Goal: Book appointment/travel/reservation

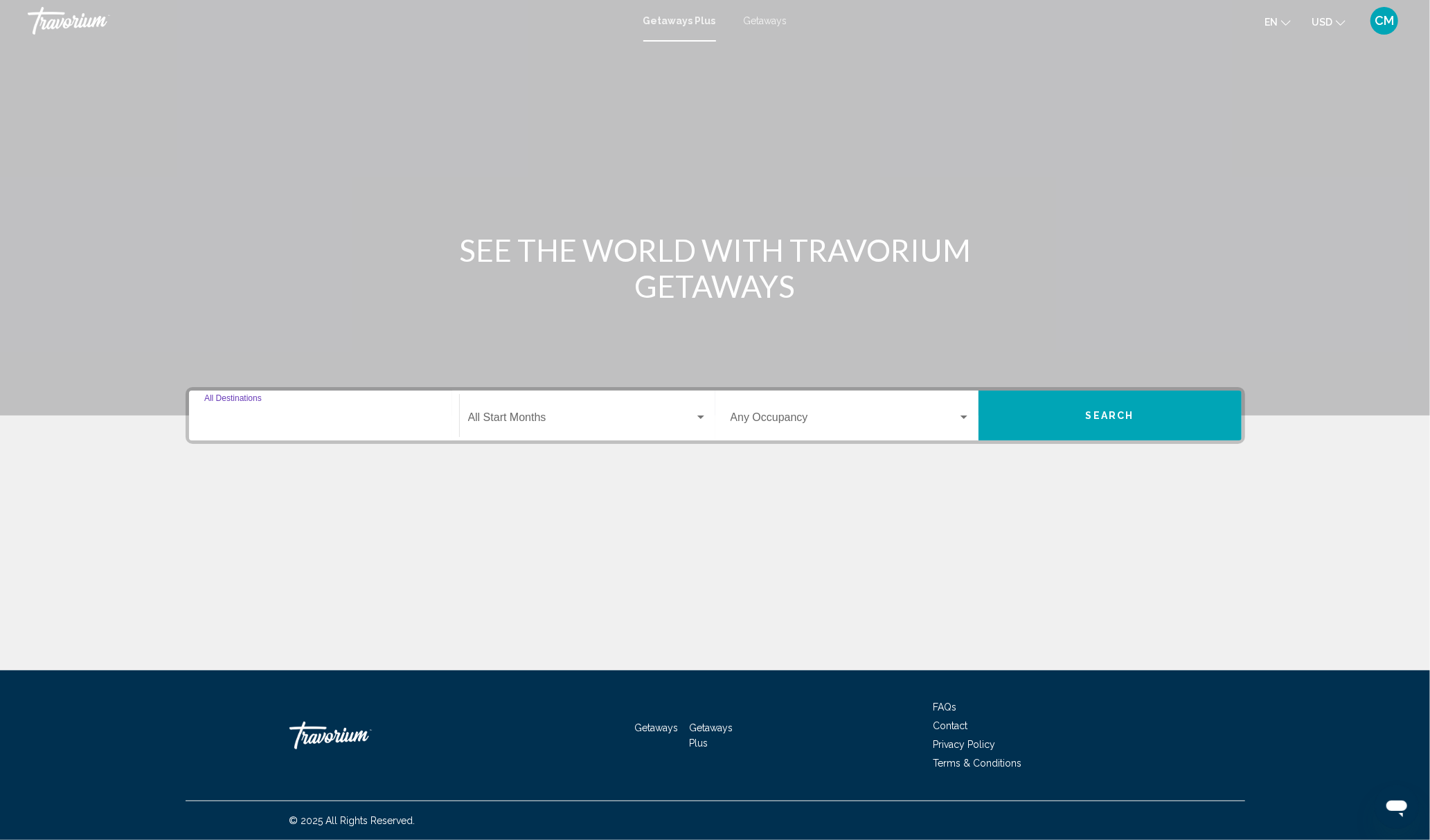
click at [298, 422] on input "Destination All Destinations" at bounding box center [324, 420] width 240 height 12
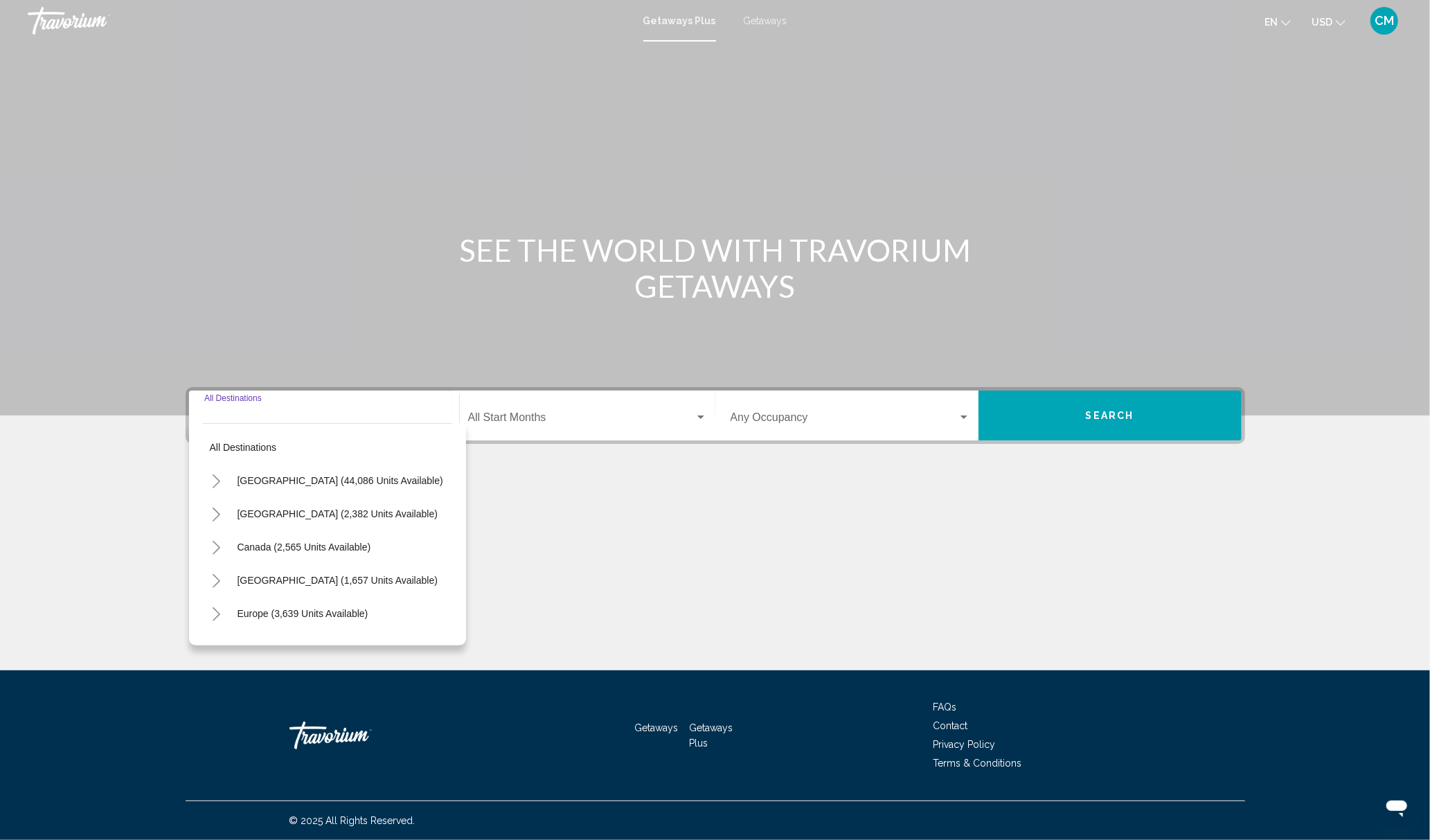
click at [216, 487] on button "Toggle United States (44,086 units available)" at bounding box center [217, 481] width 28 height 28
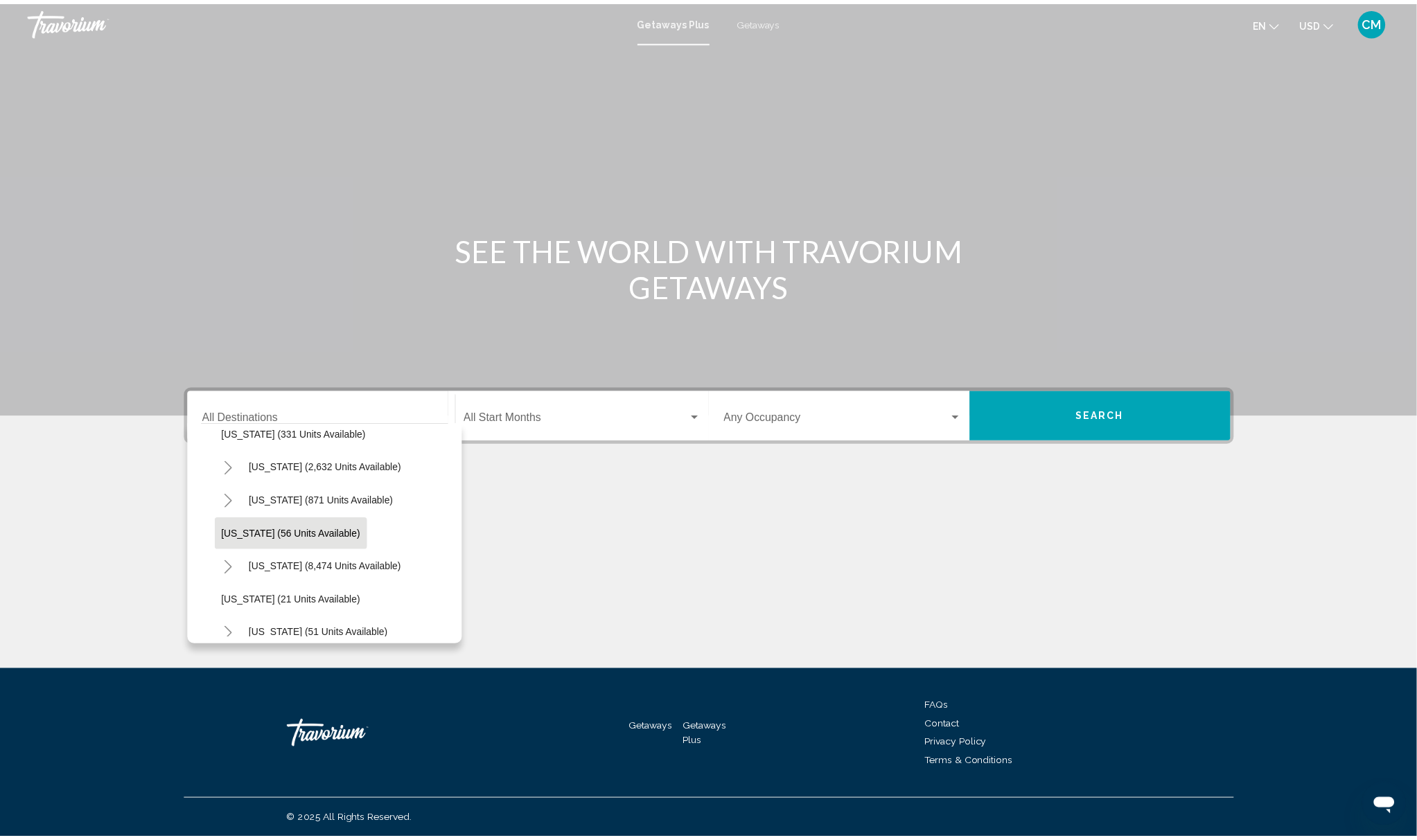
scroll to position [154, 0]
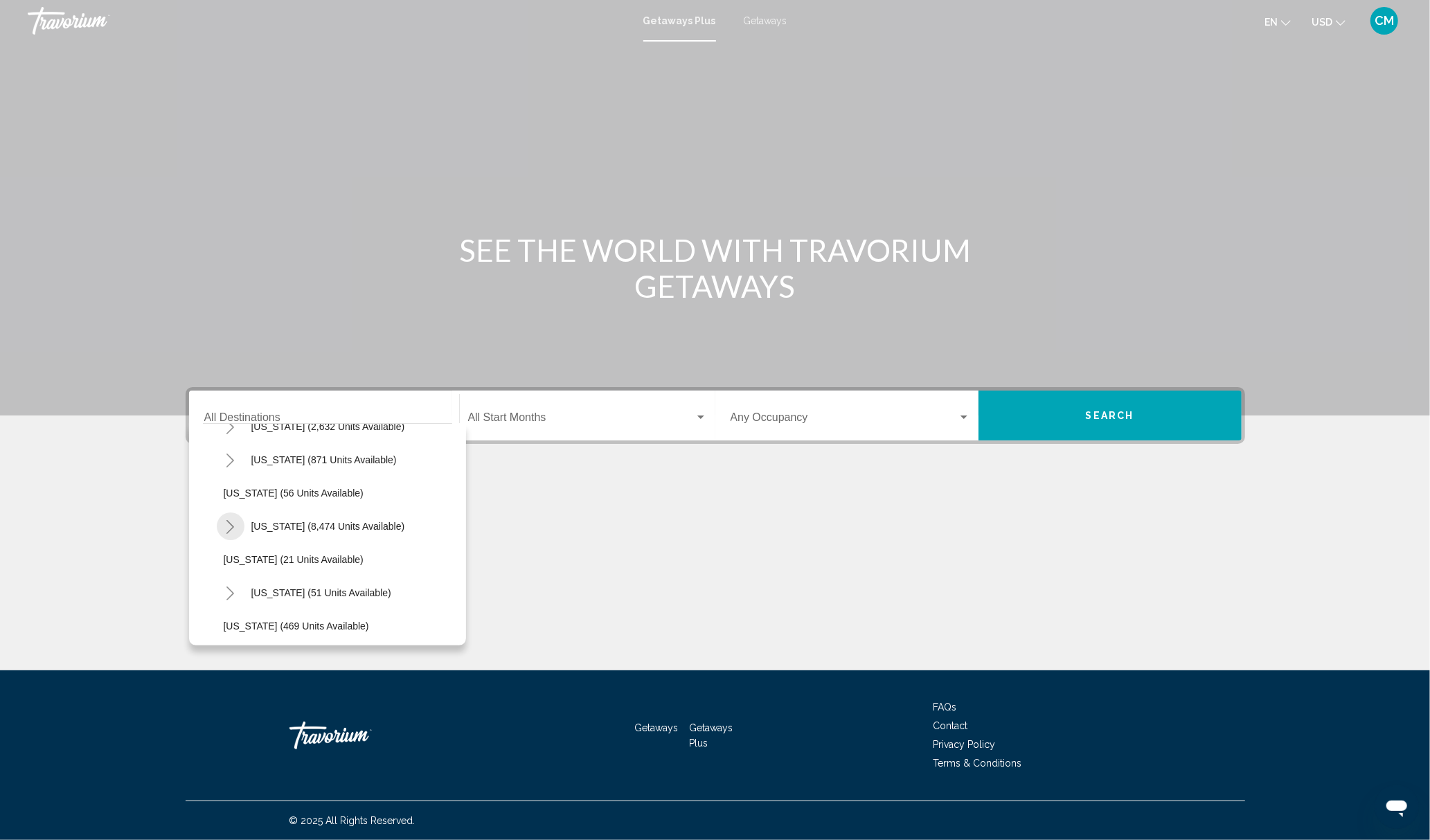
click at [227, 523] on icon "Toggle Florida (8,474 units available)" at bounding box center [230, 527] width 10 height 14
click at [274, 563] on span "[GEOGRAPHIC_DATA] (9,930 units available)" at bounding box center [337, 560] width 200 height 11
type input "**********"
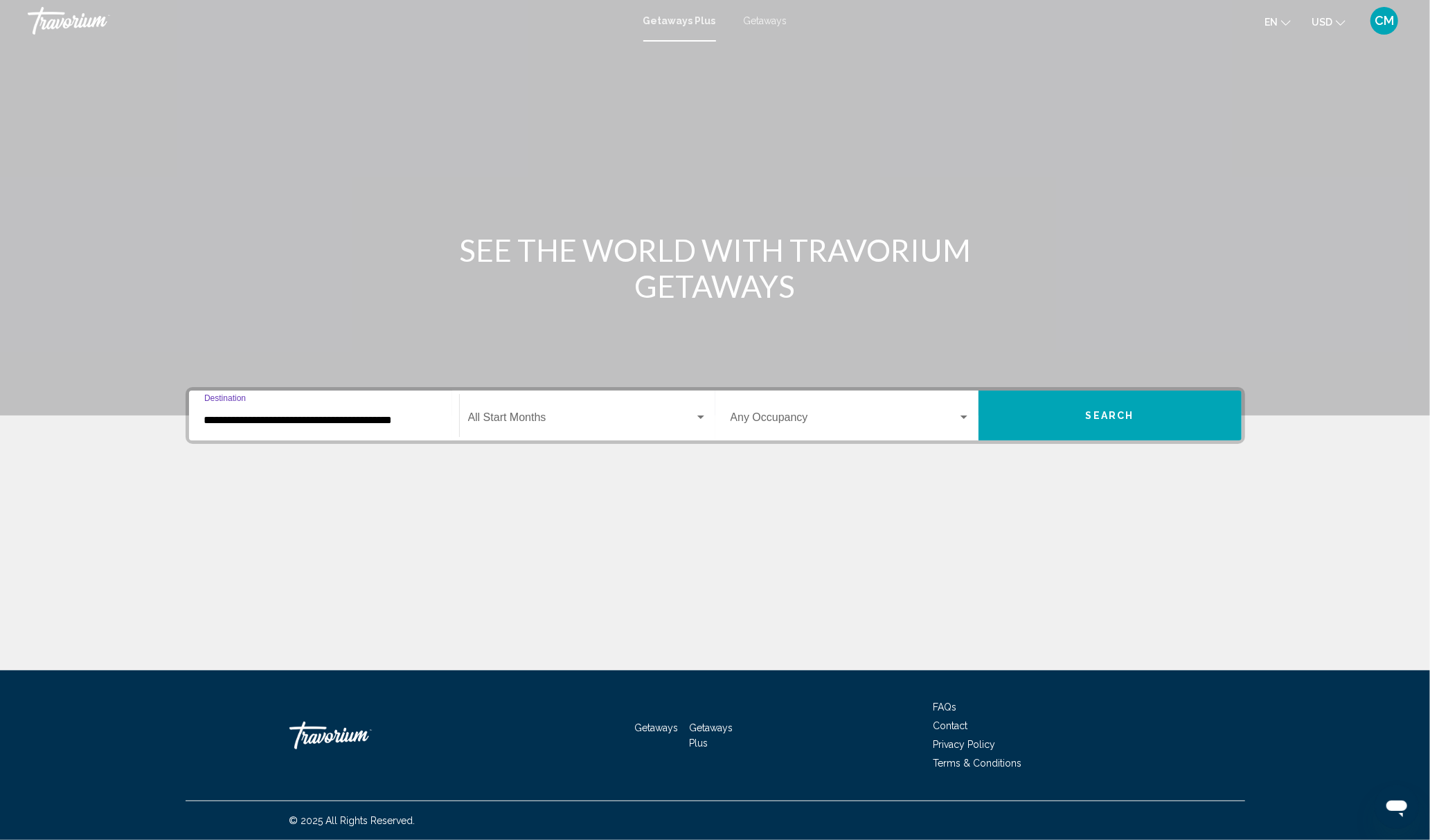
click at [613, 415] on span "Search widget" at bounding box center [581, 420] width 227 height 12
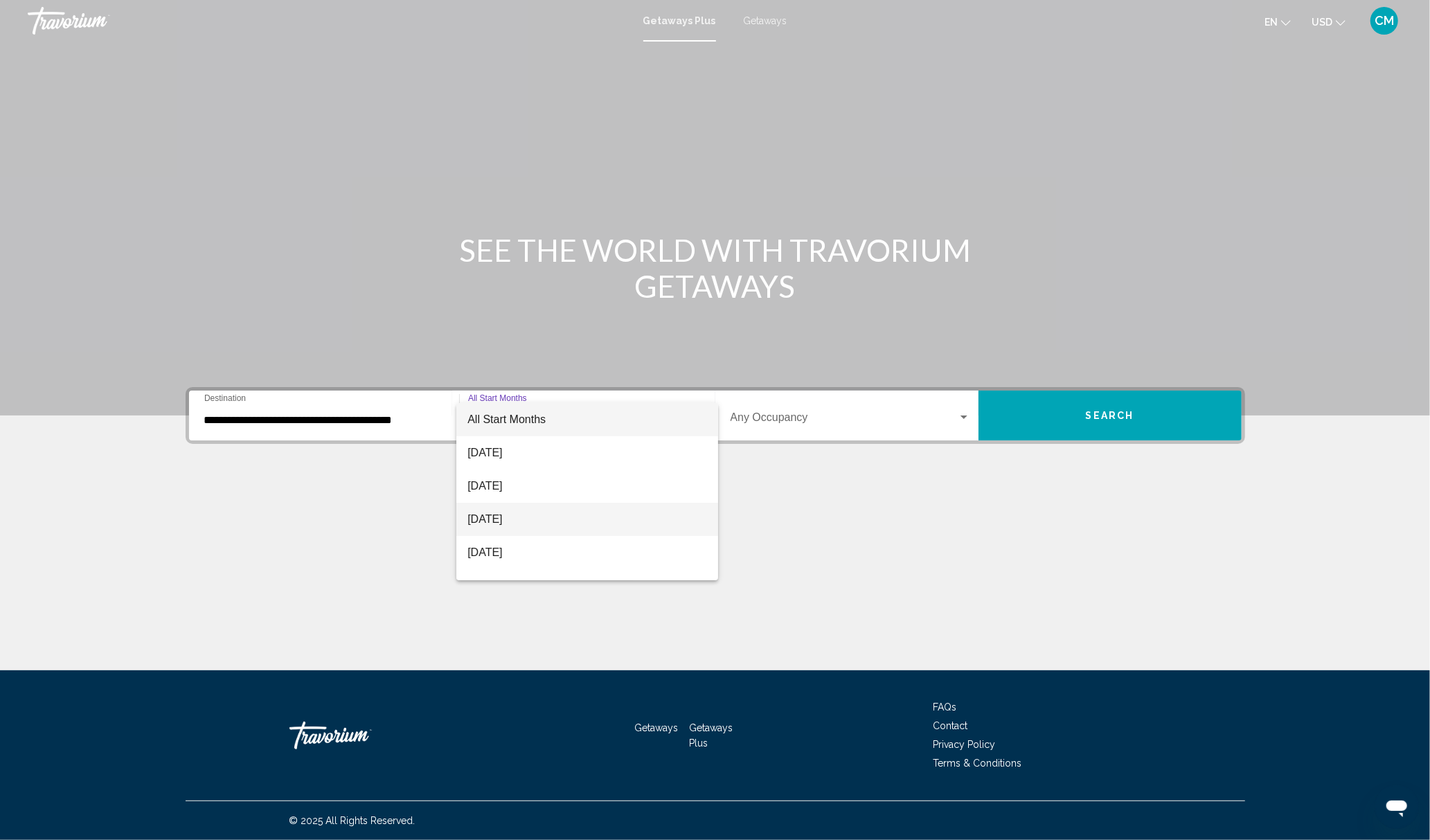
click at [564, 527] on span "[DATE]" at bounding box center [588, 519] width 240 height 33
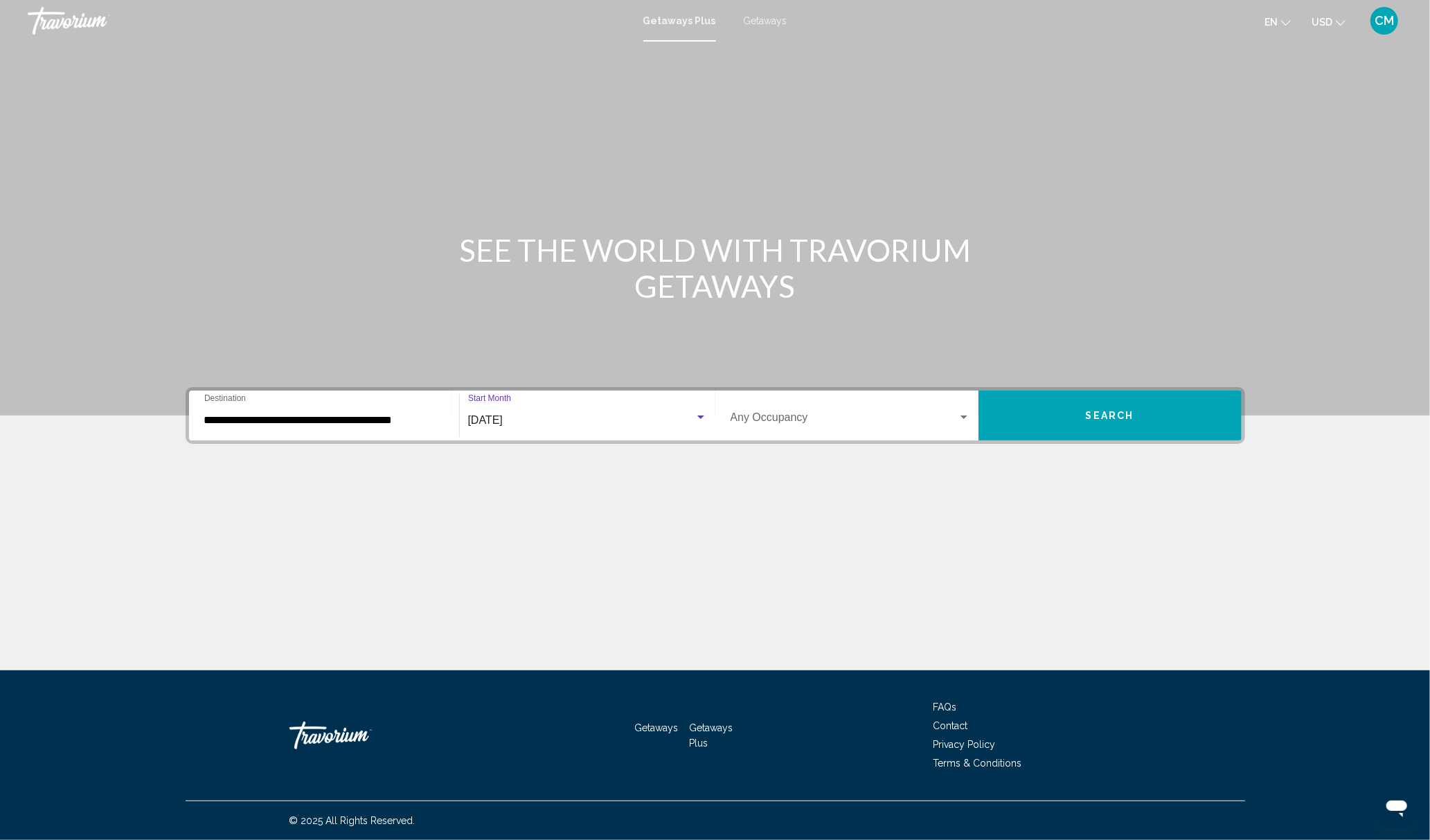
click at [823, 400] on div "Occupancy Any Occupancy" at bounding box center [851, 416] width 240 height 44
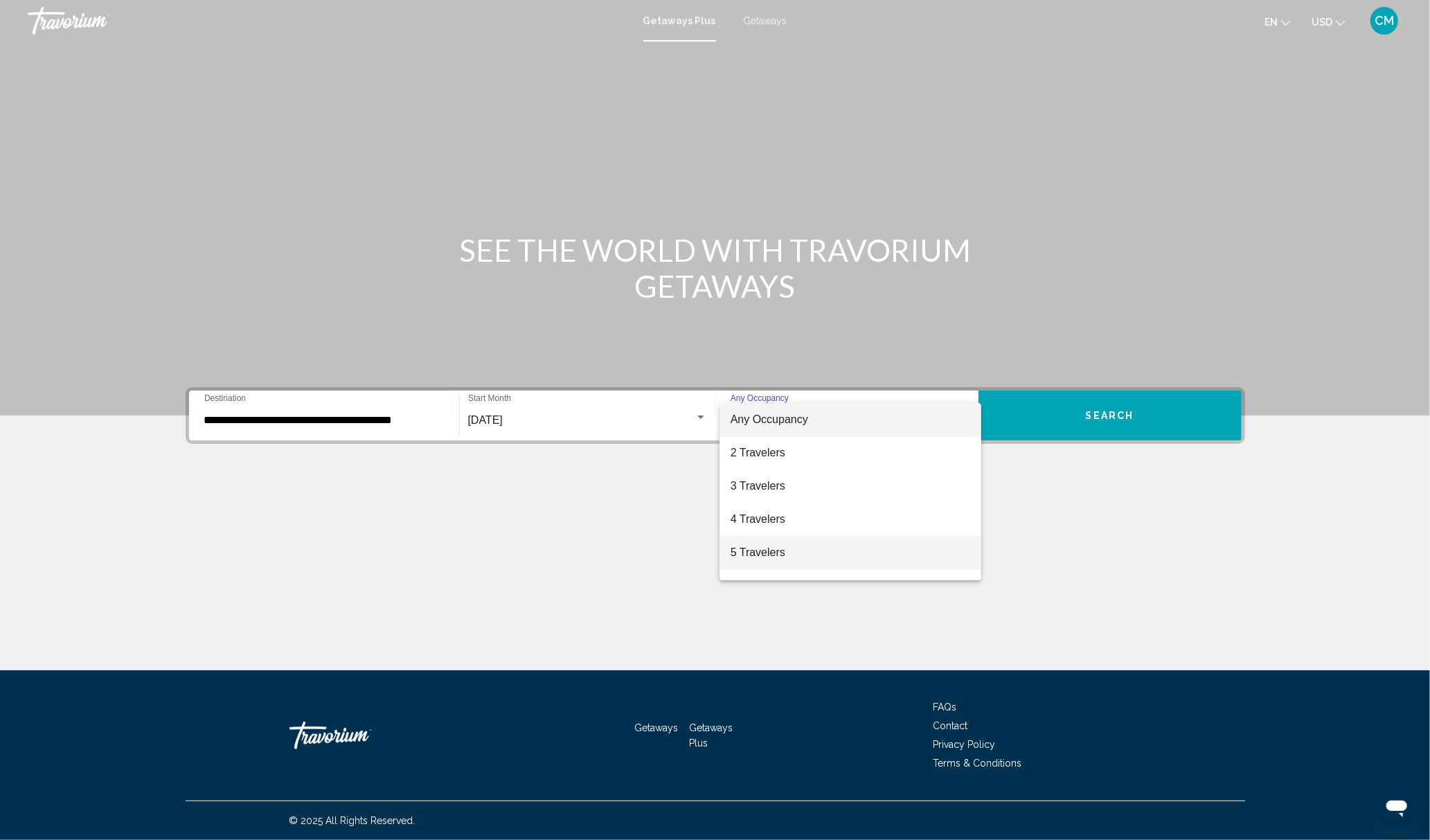
click at [811, 561] on span "5 Travelers" at bounding box center [851, 553] width 240 height 33
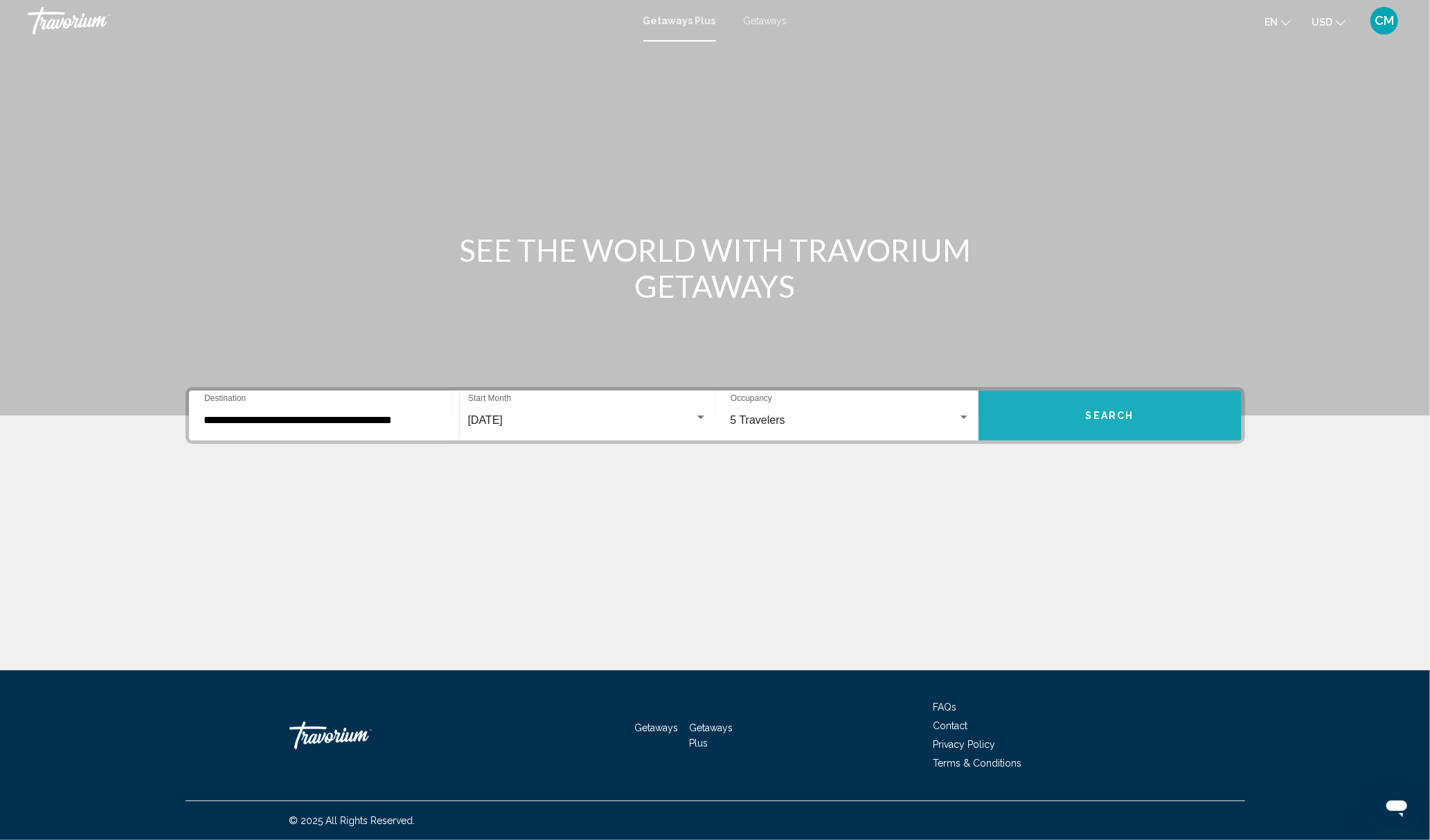
click at [1059, 427] on button "Search" at bounding box center [1110, 416] width 263 height 50
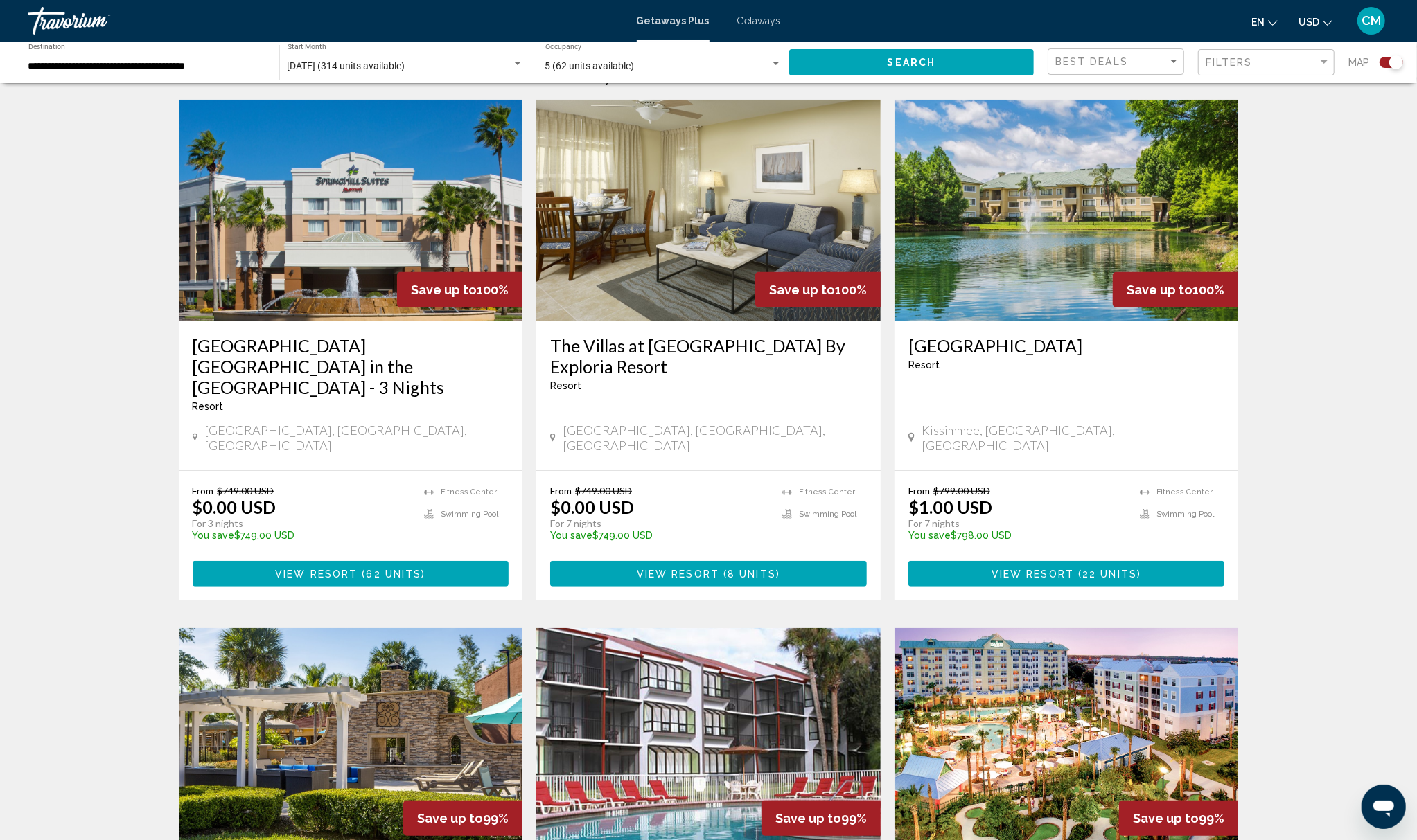
scroll to position [738, 0]
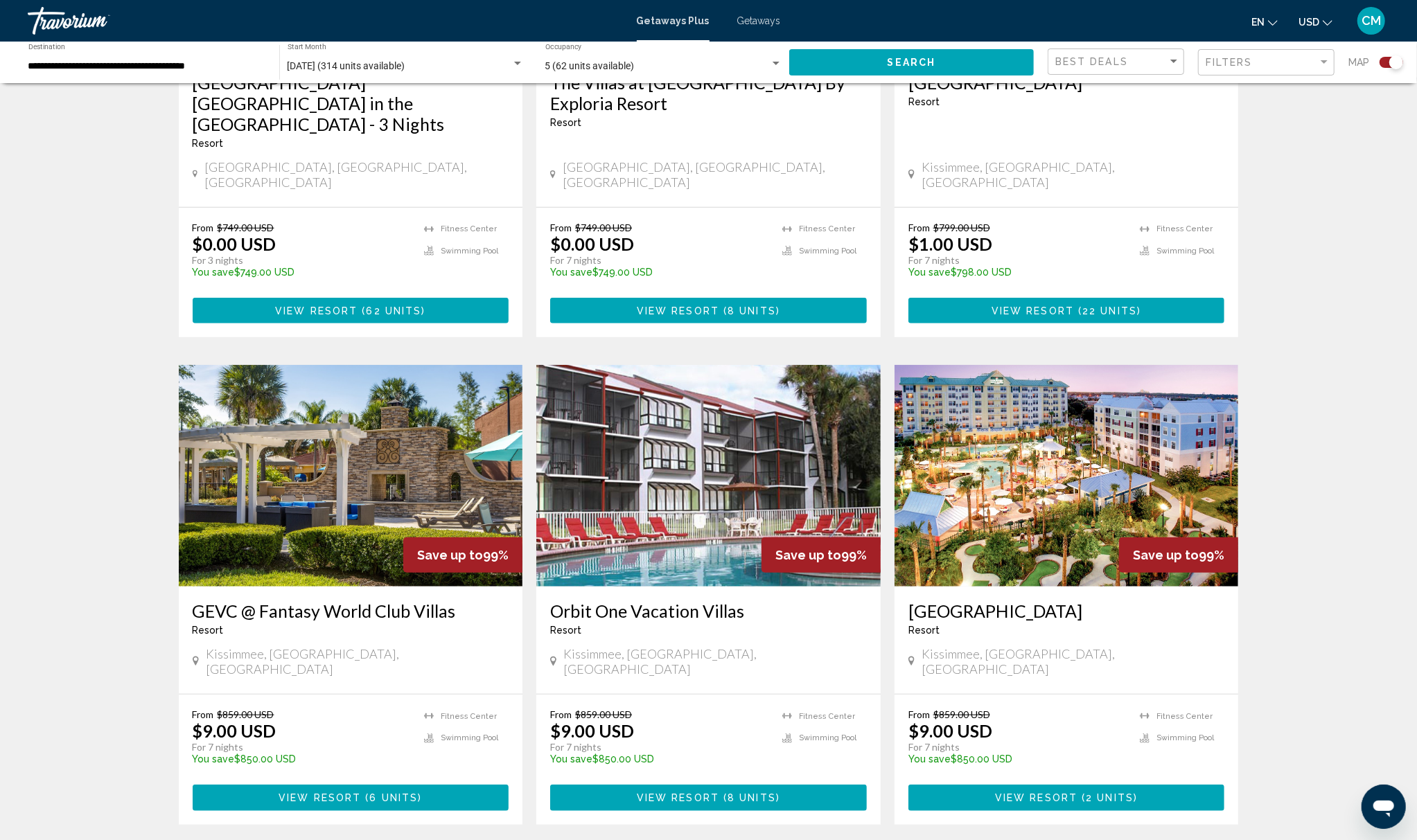
click at [757, 19] on span "Getaways" at bounding box center [759, 21] width 44 height 11
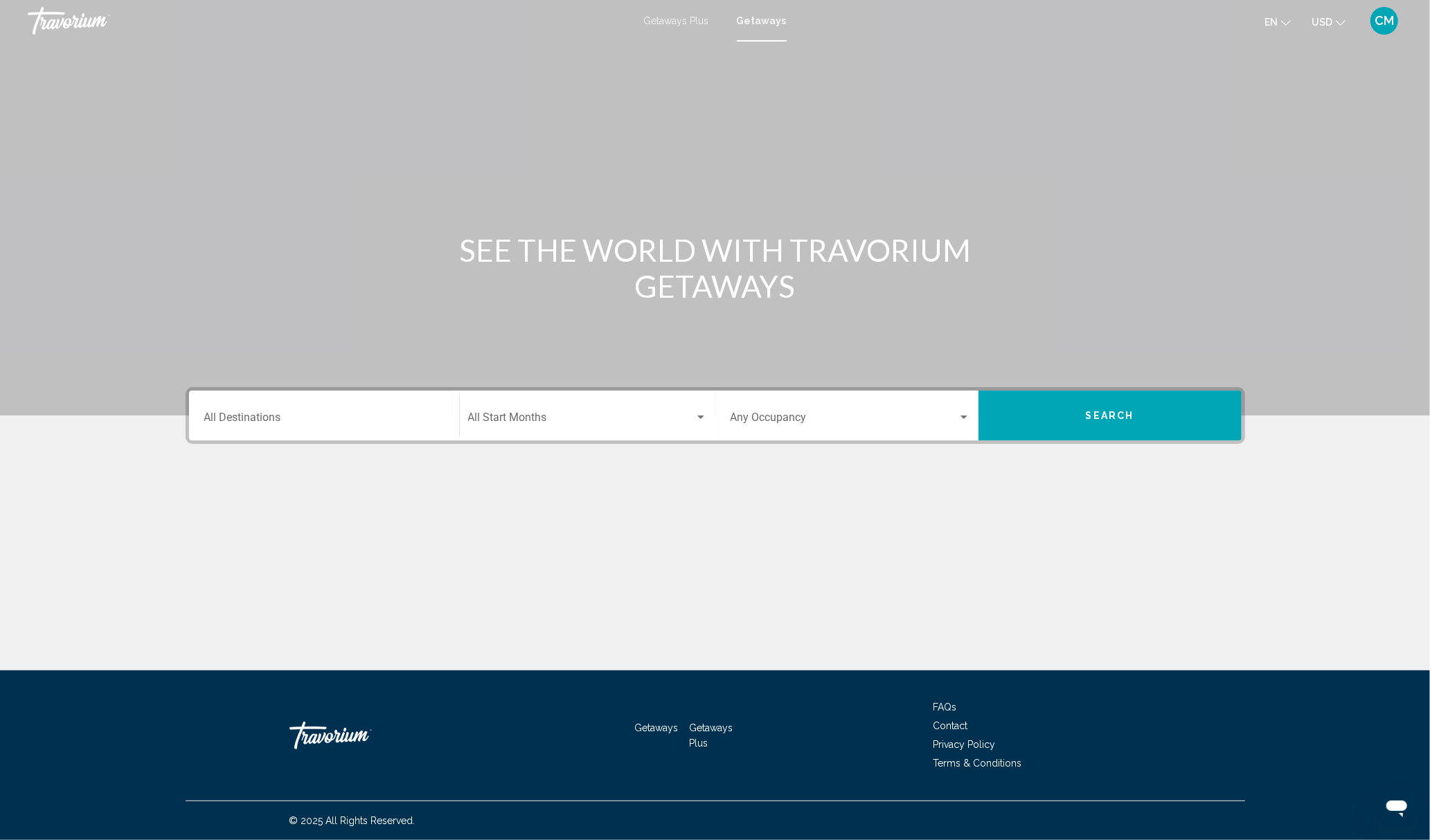
click at [368, 396] on div "Destination All Destinations" at bounding box center [324, 416] width 240 height 44
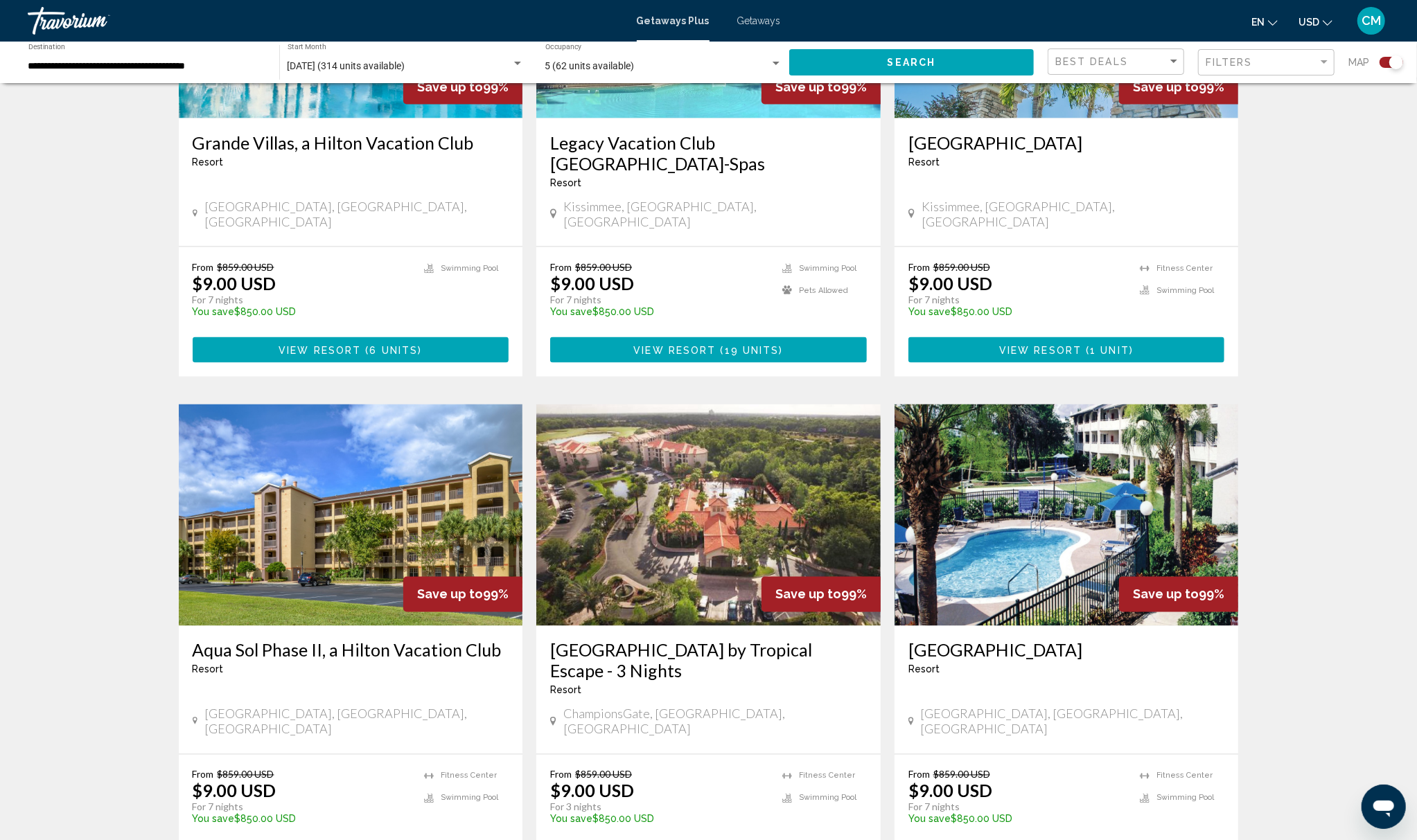
scroll to position [1843, 0]
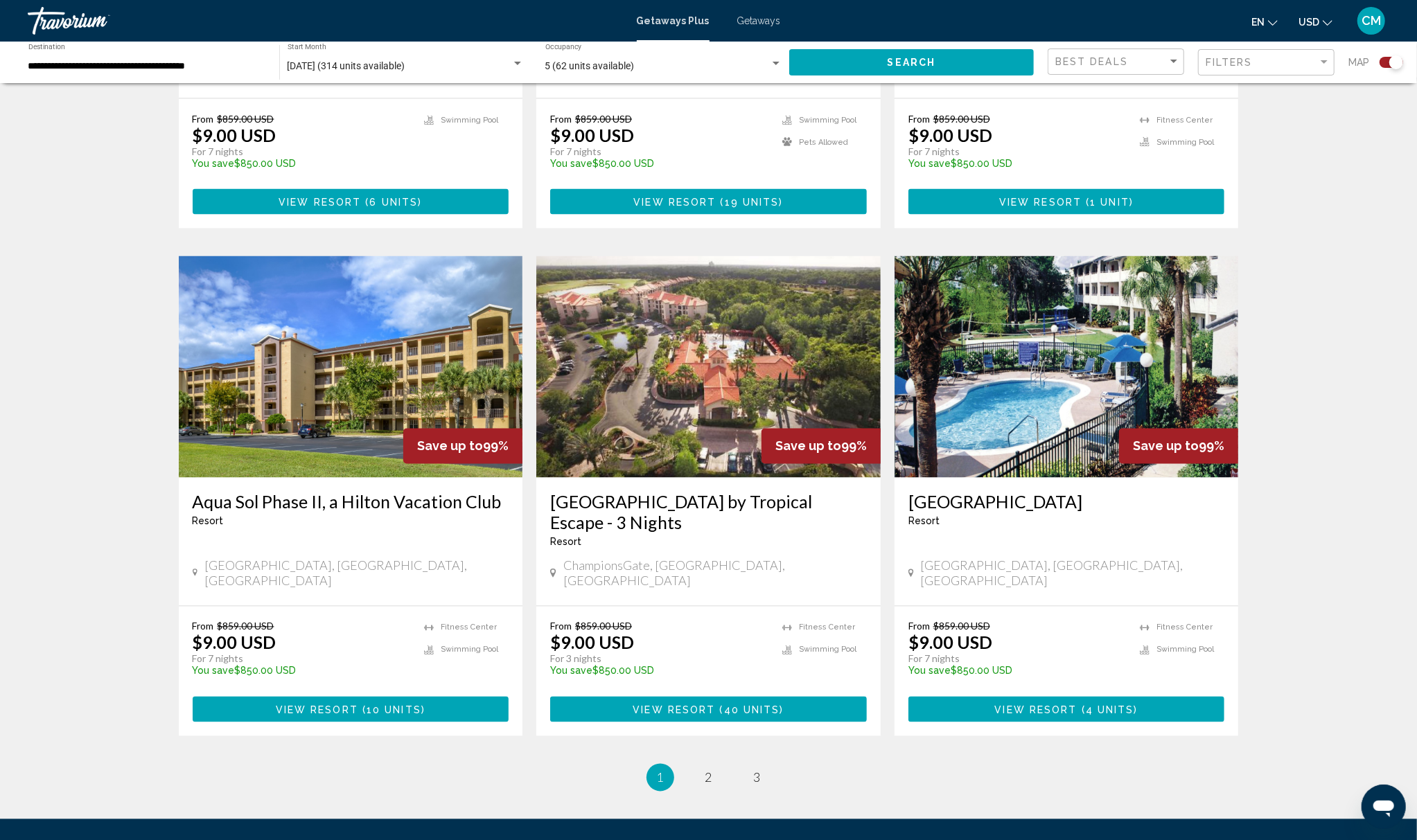
click at [376, 697] on button "View Resort ( 10 units )" at bounding box center [350, 709] width 317 height 26
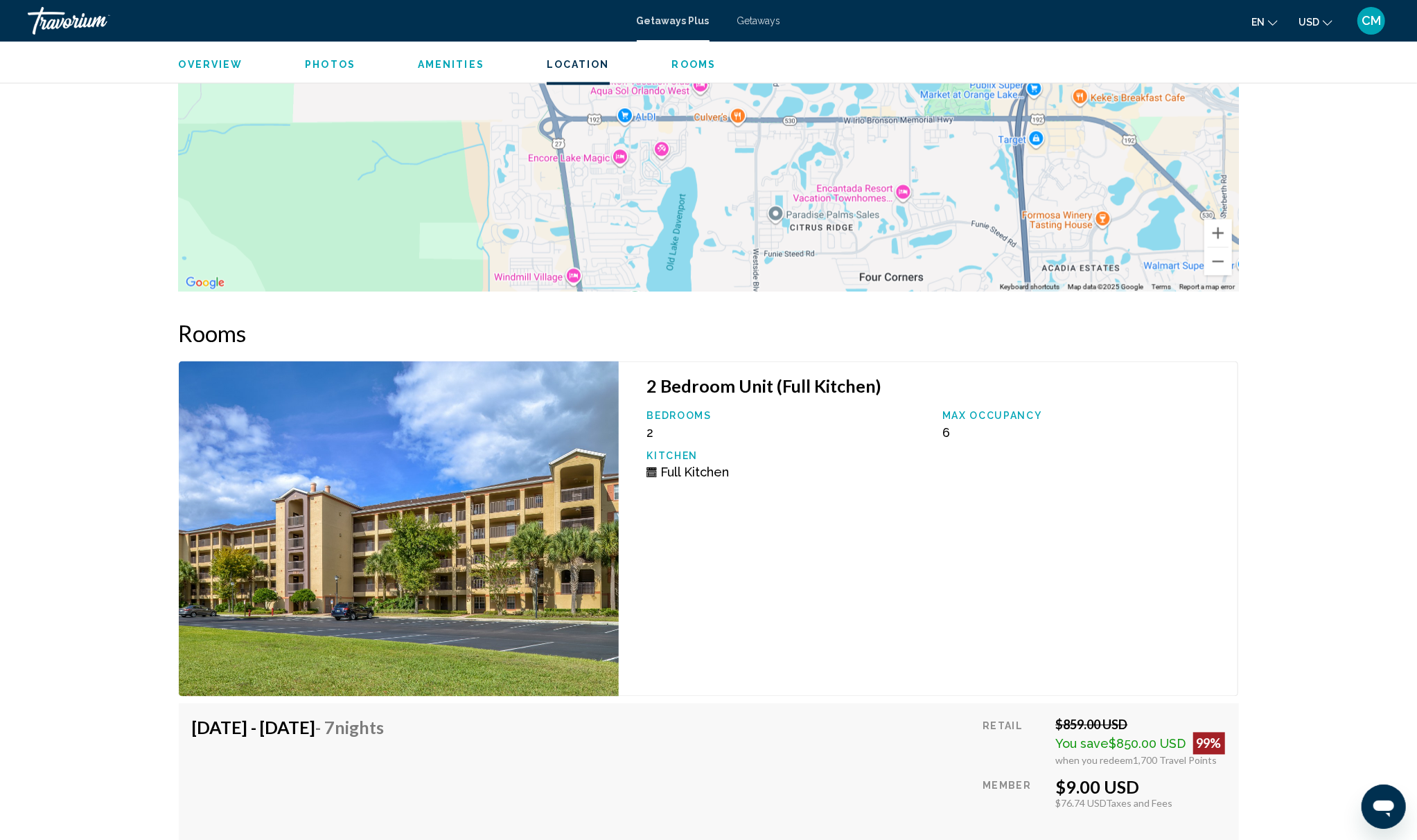
scroll to position [1942, 0]
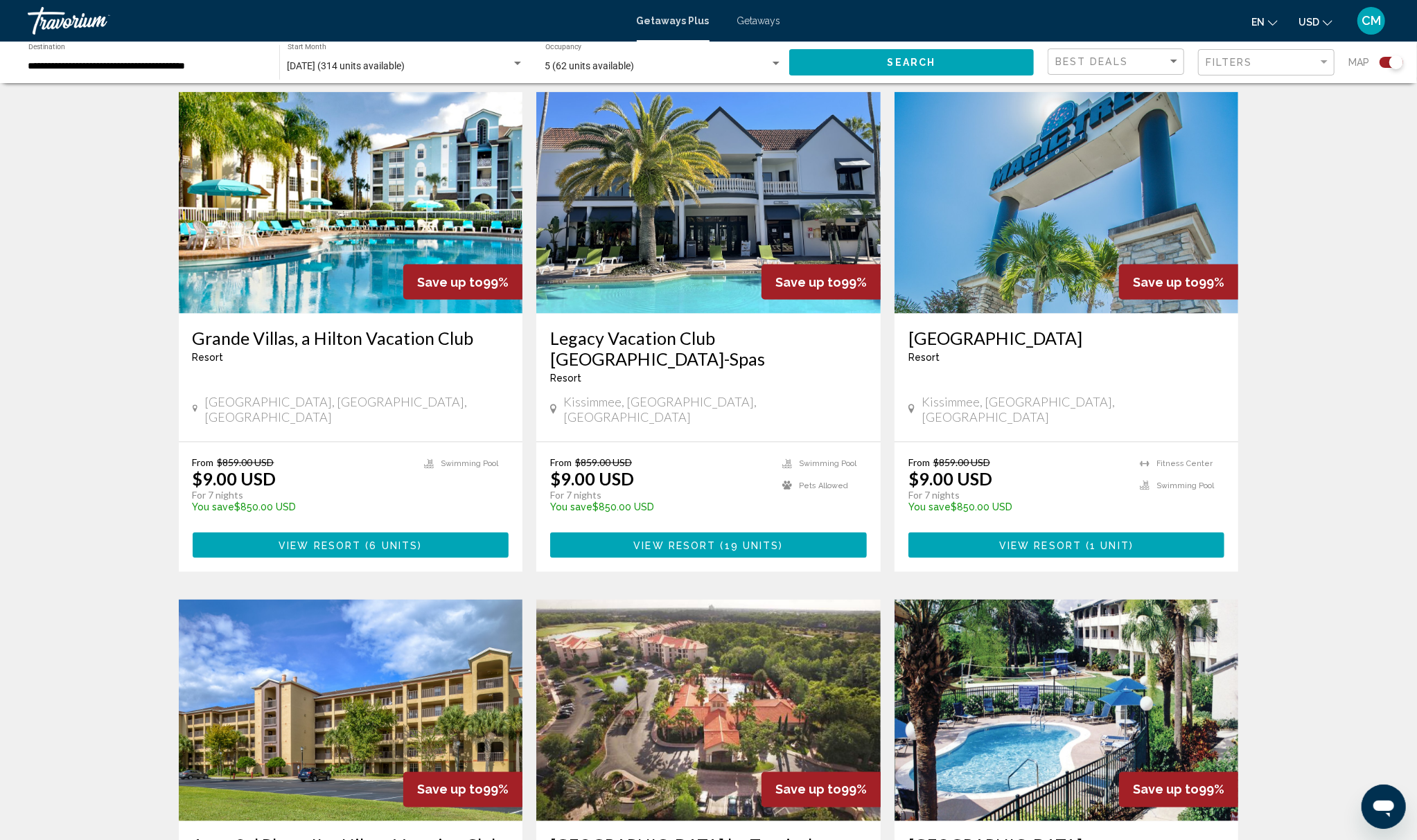
scroll to position [1806, 0]
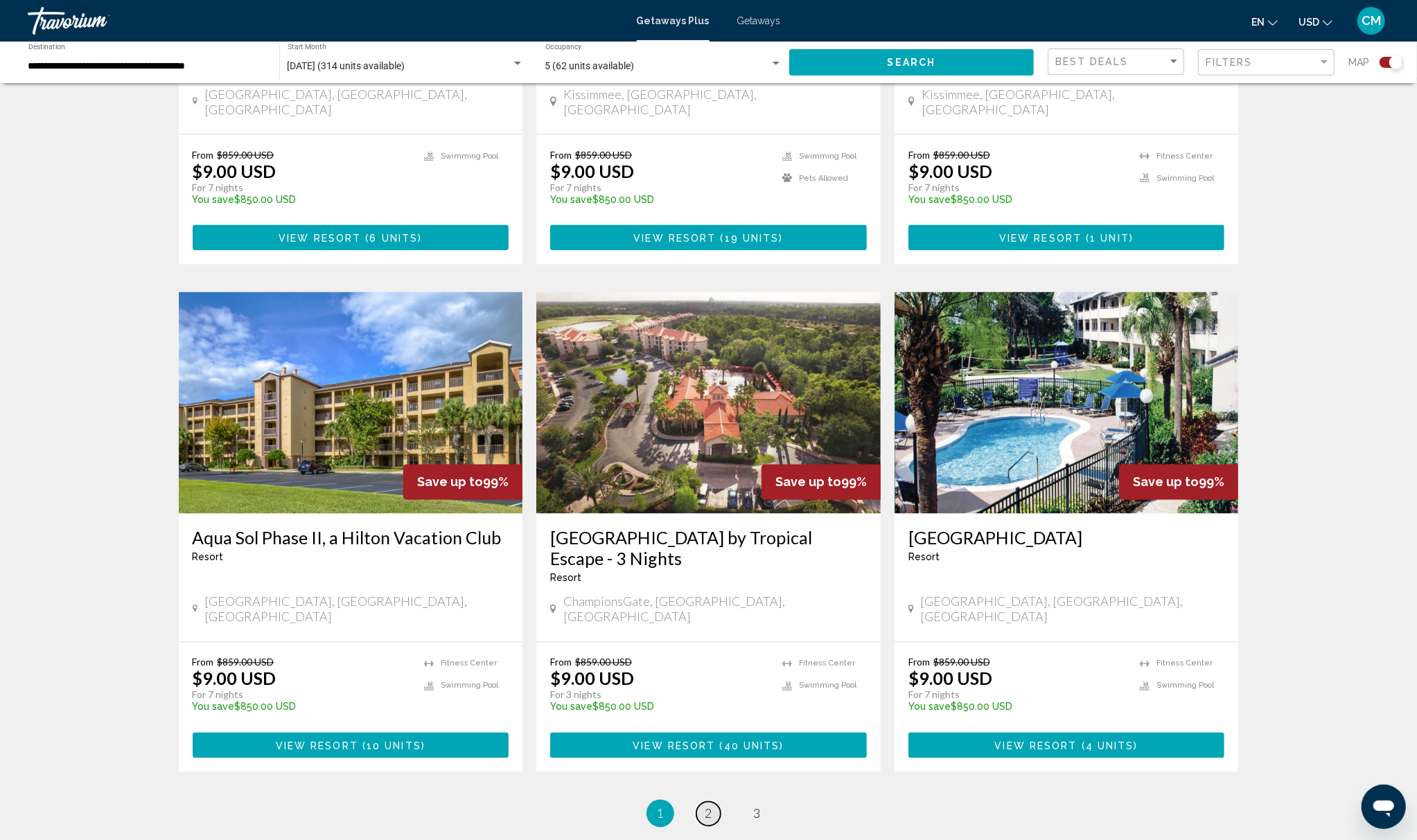
click at [707, 807] on span "2" at bounding box center [708, 814] width 7 height 16
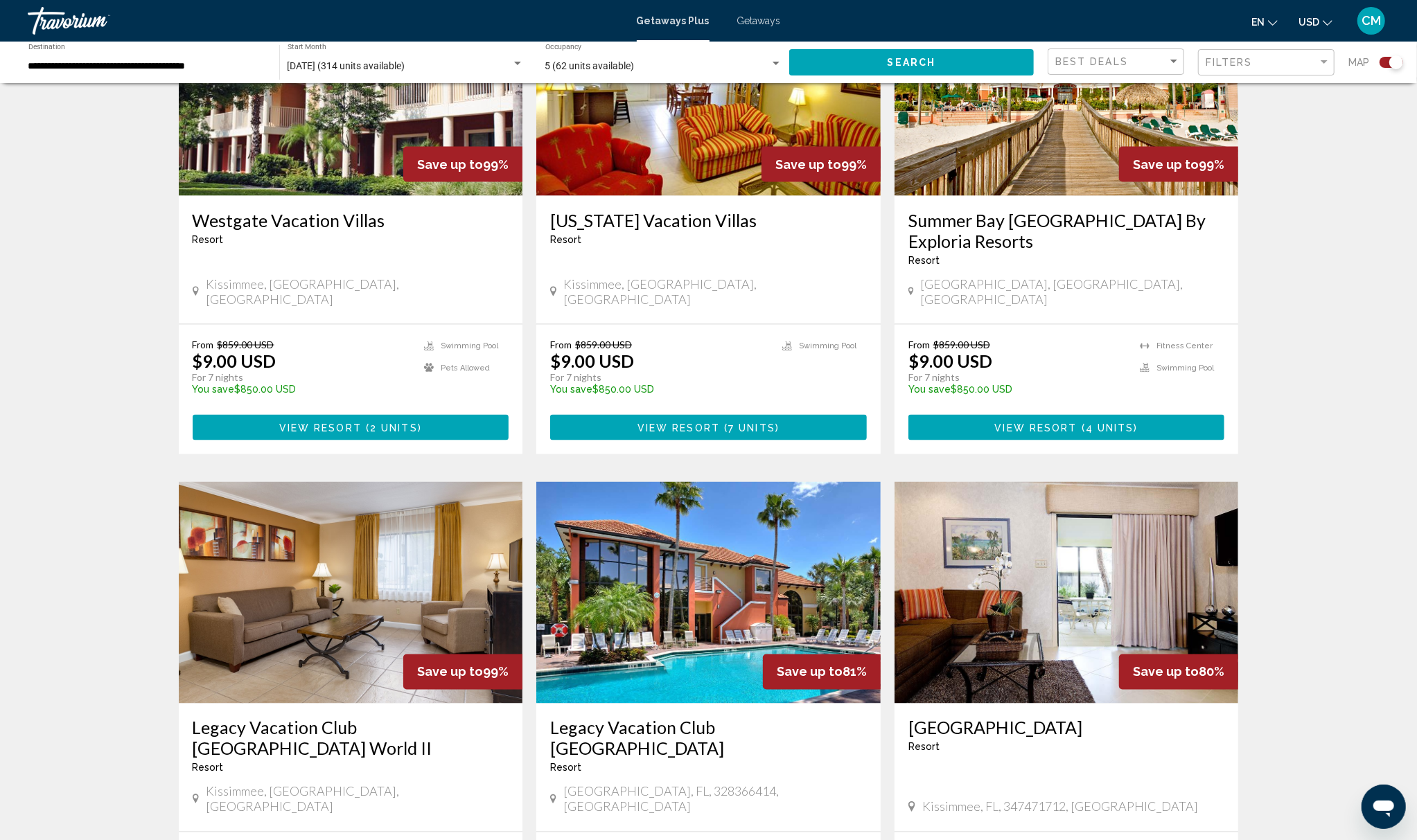
scroll to position [1797, 0]
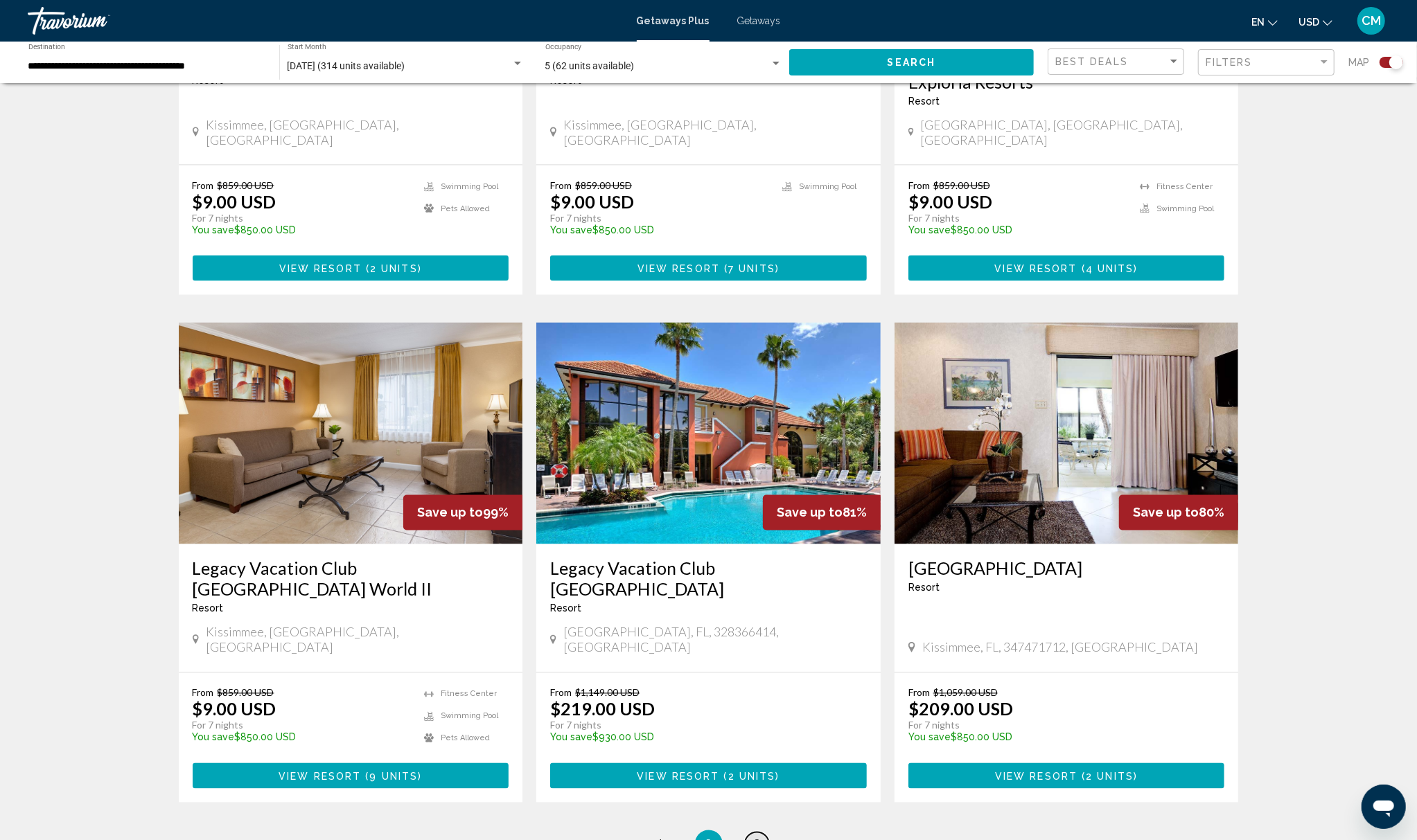
click at [759, 837] on span "3" at bounding box center [757, 845] width 7 height 16
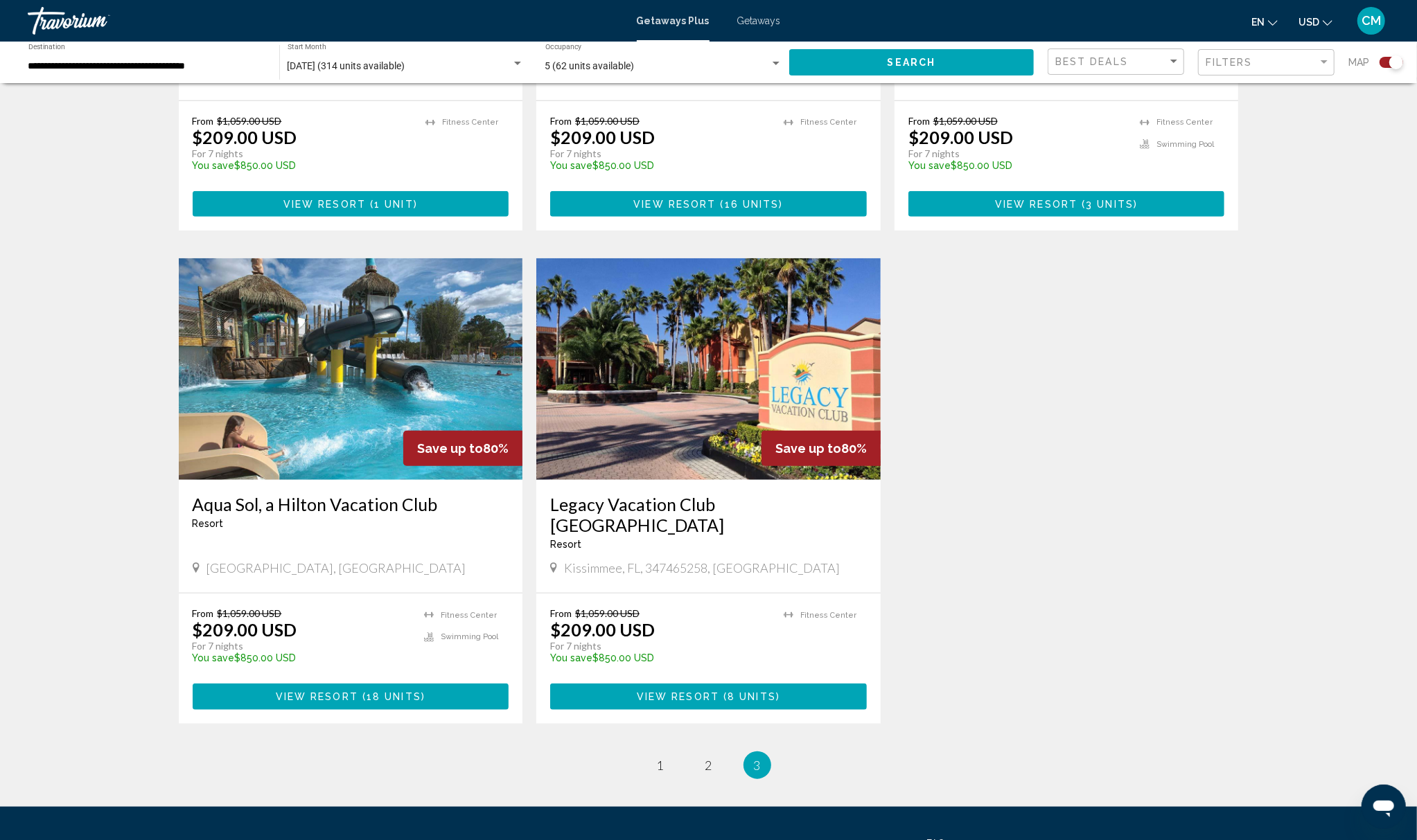
scroll to position [902, 0]
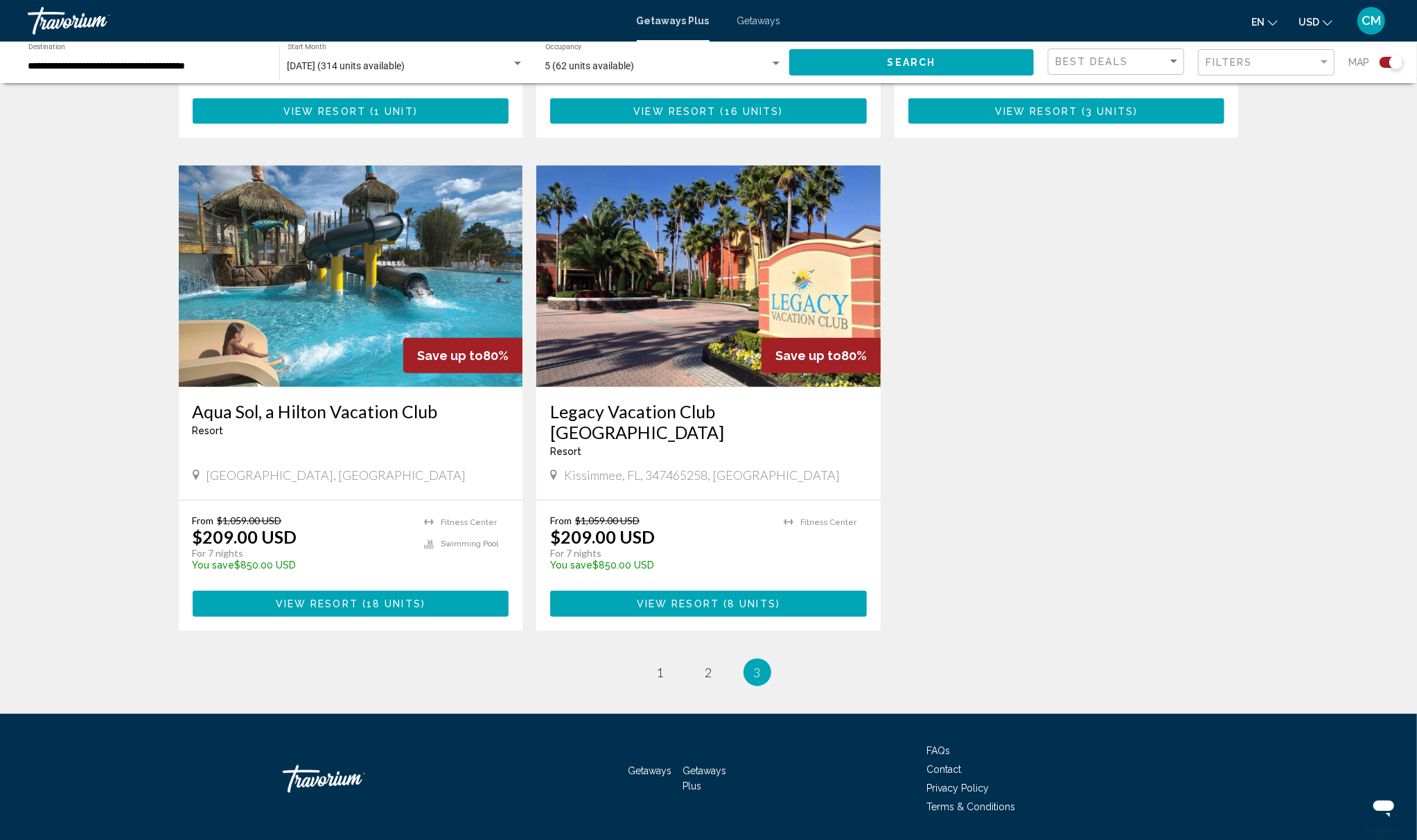
click at [323, 308] on img "Main content" at bounding box center [351, 276] width 344 height 222
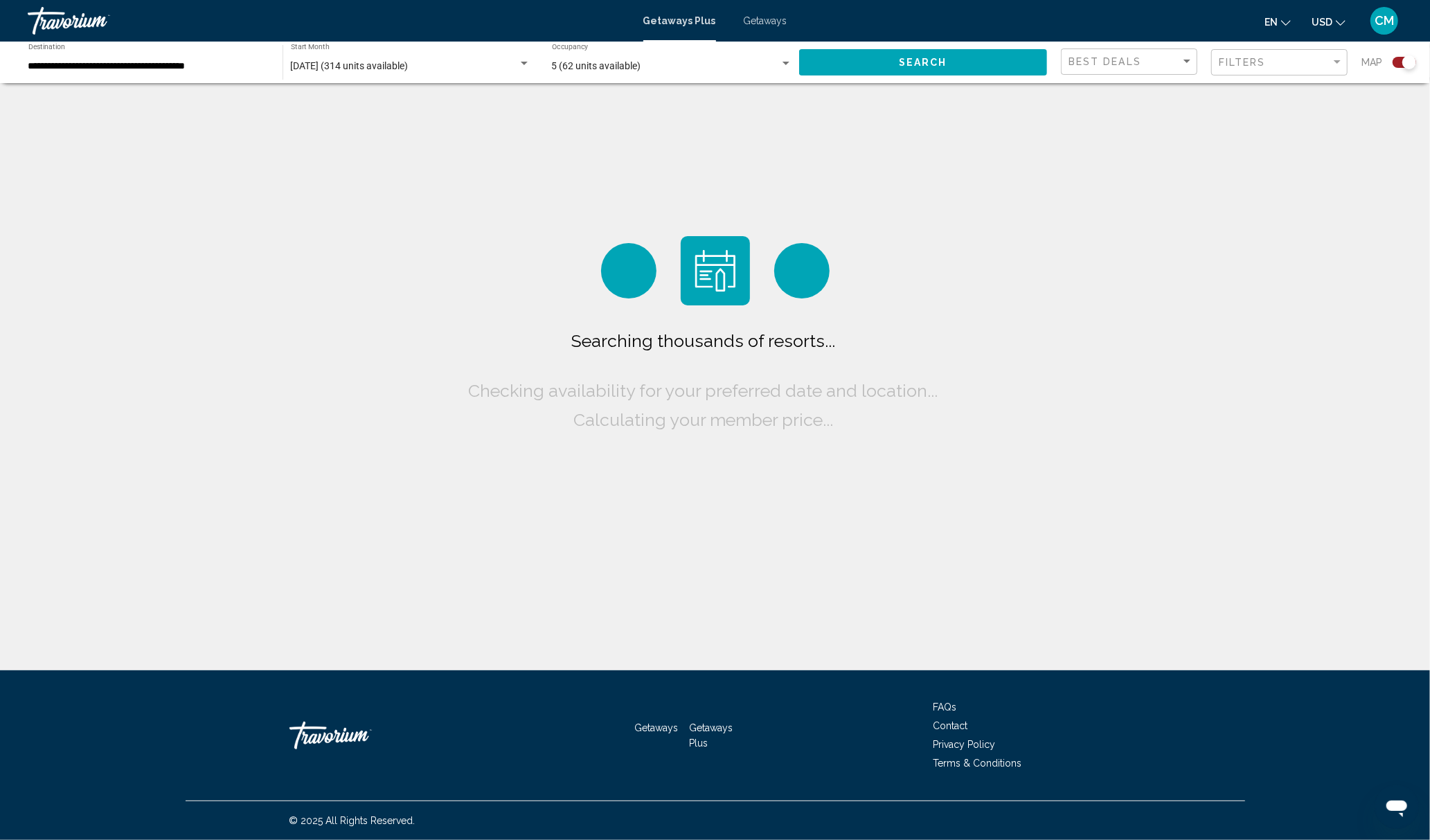
click at [766, 16] on span "Getaways" at bounding box center [766, 21] width 44 height 11
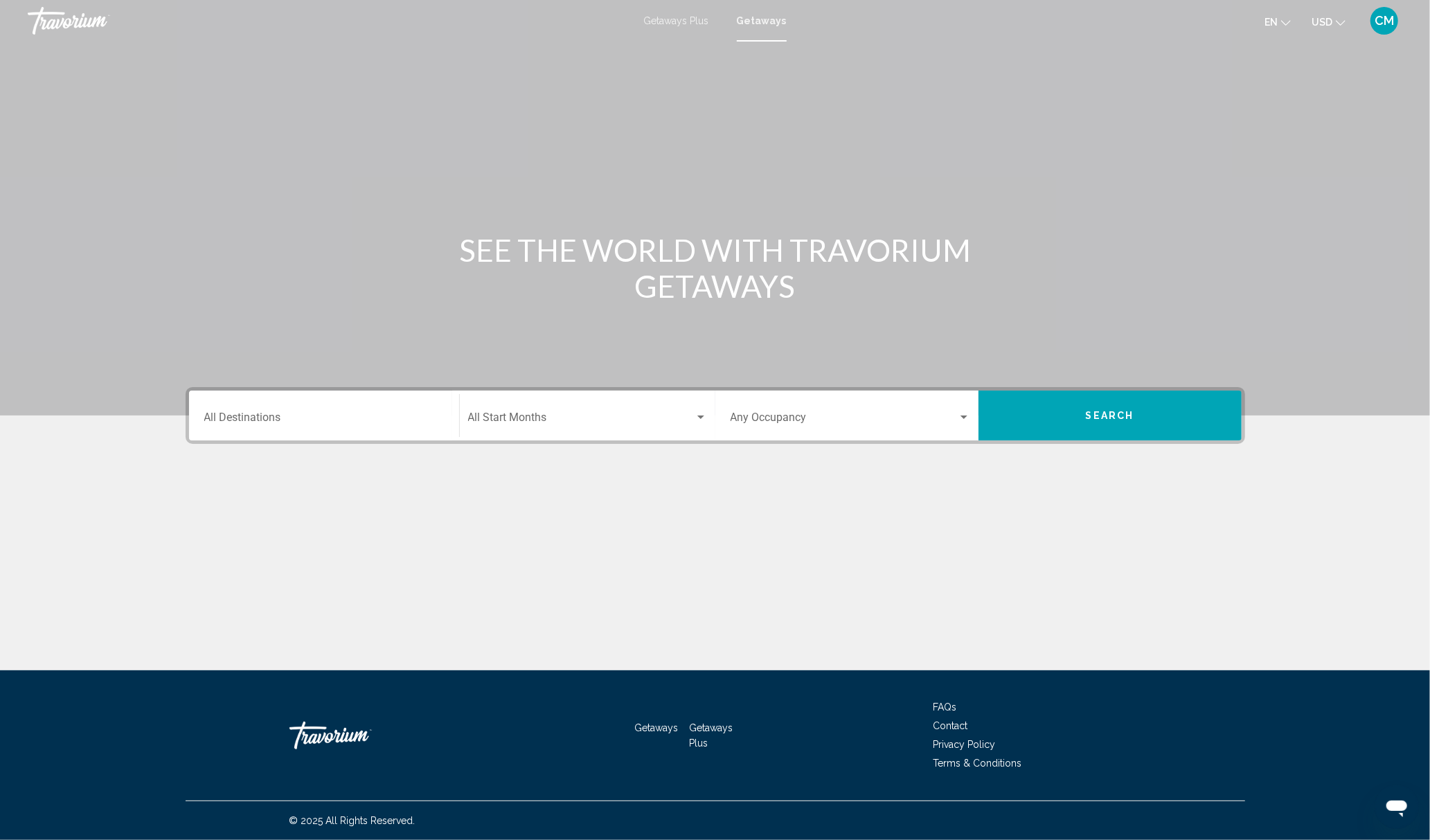
click at [310, 411] on div "Destination All Destinations" at bounding box center [324, 416] width 240 height 44
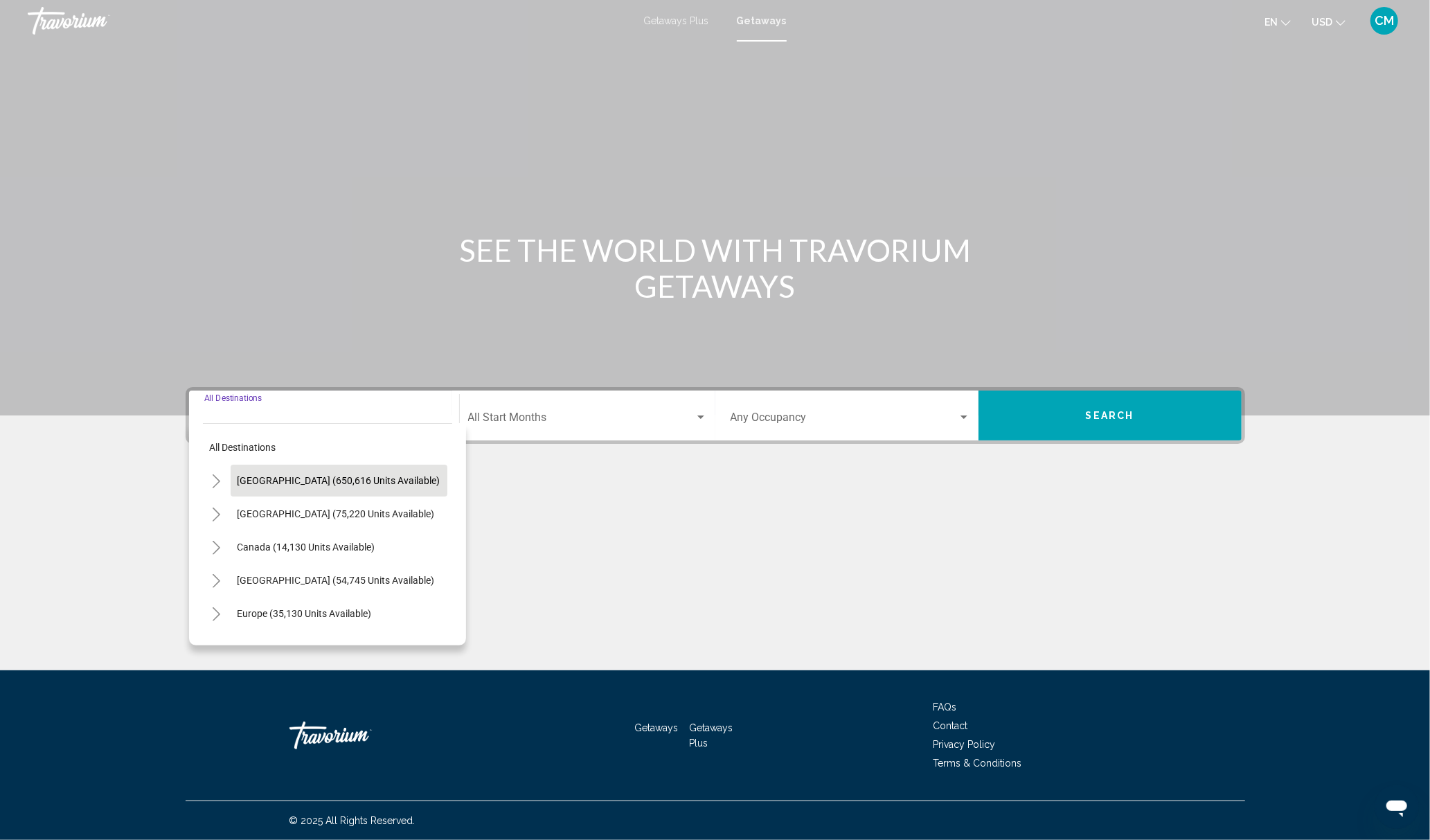
click at [314, 473] on button "[GEOGRAPHIC_DATA] (650,616 units available)" at bounding box center [339, 480] width 216 height 32
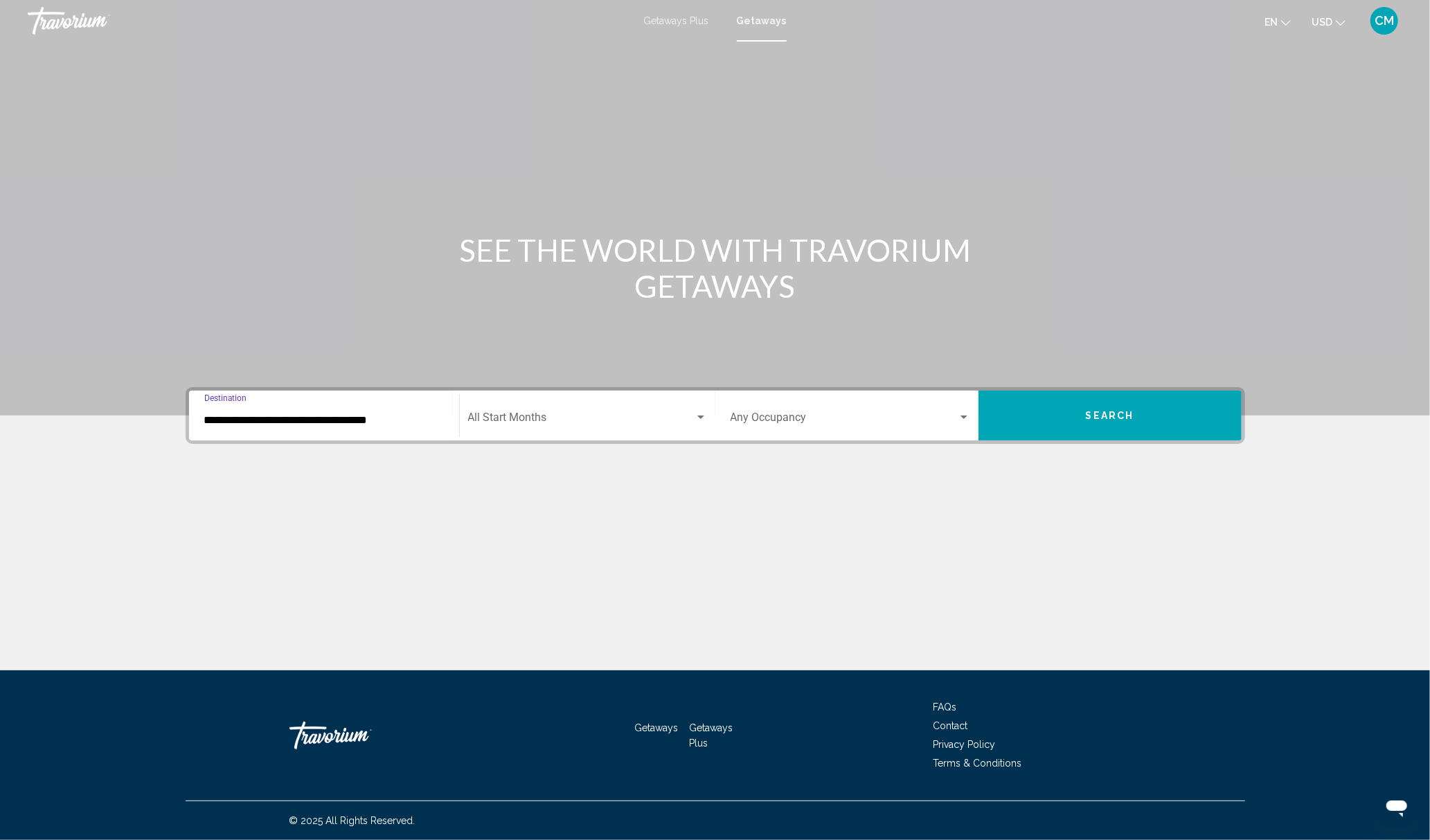
click at [349, 414] on input "**********" at bounding box center [324, 420] width 240 height 12
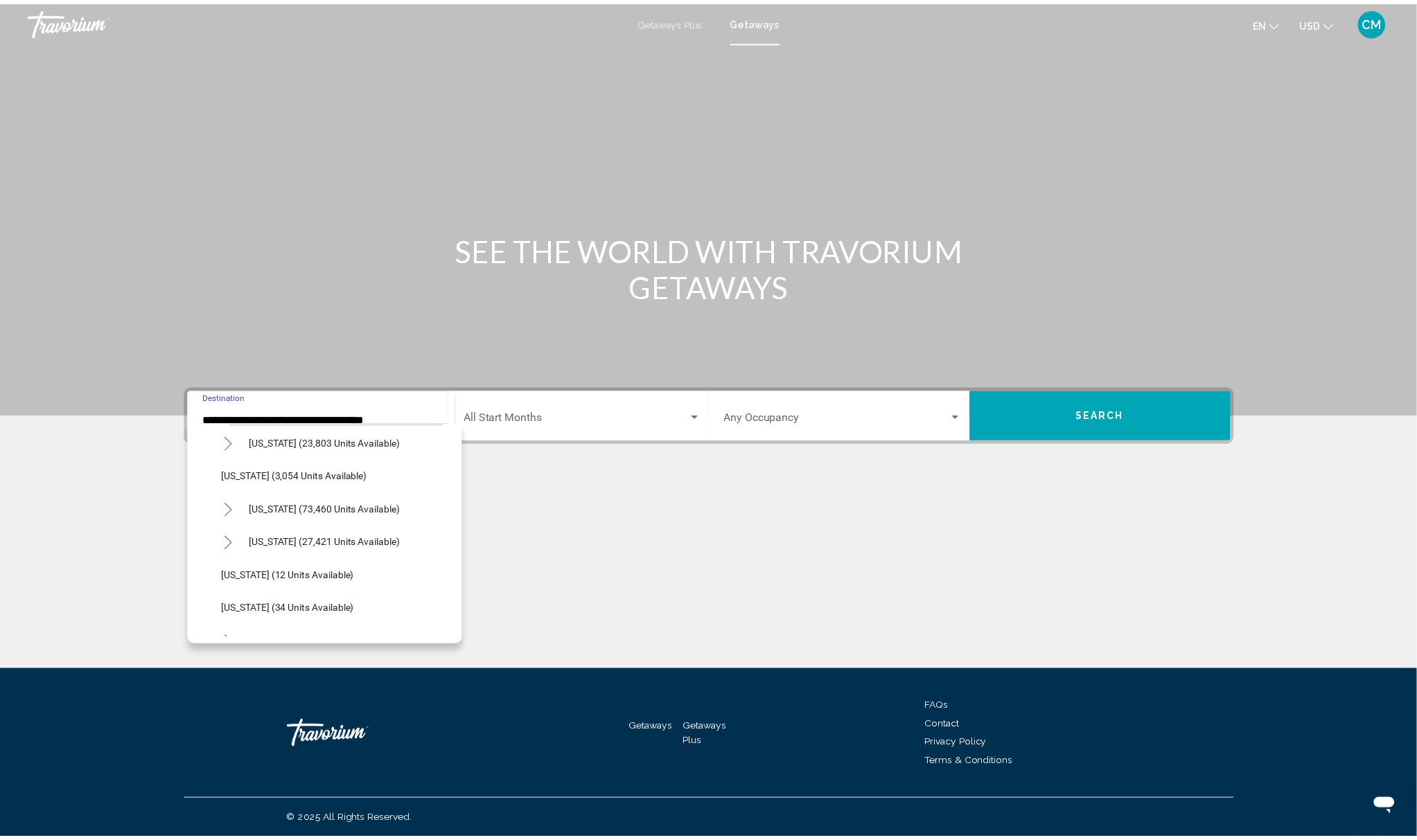
scroll to position [141, 0]
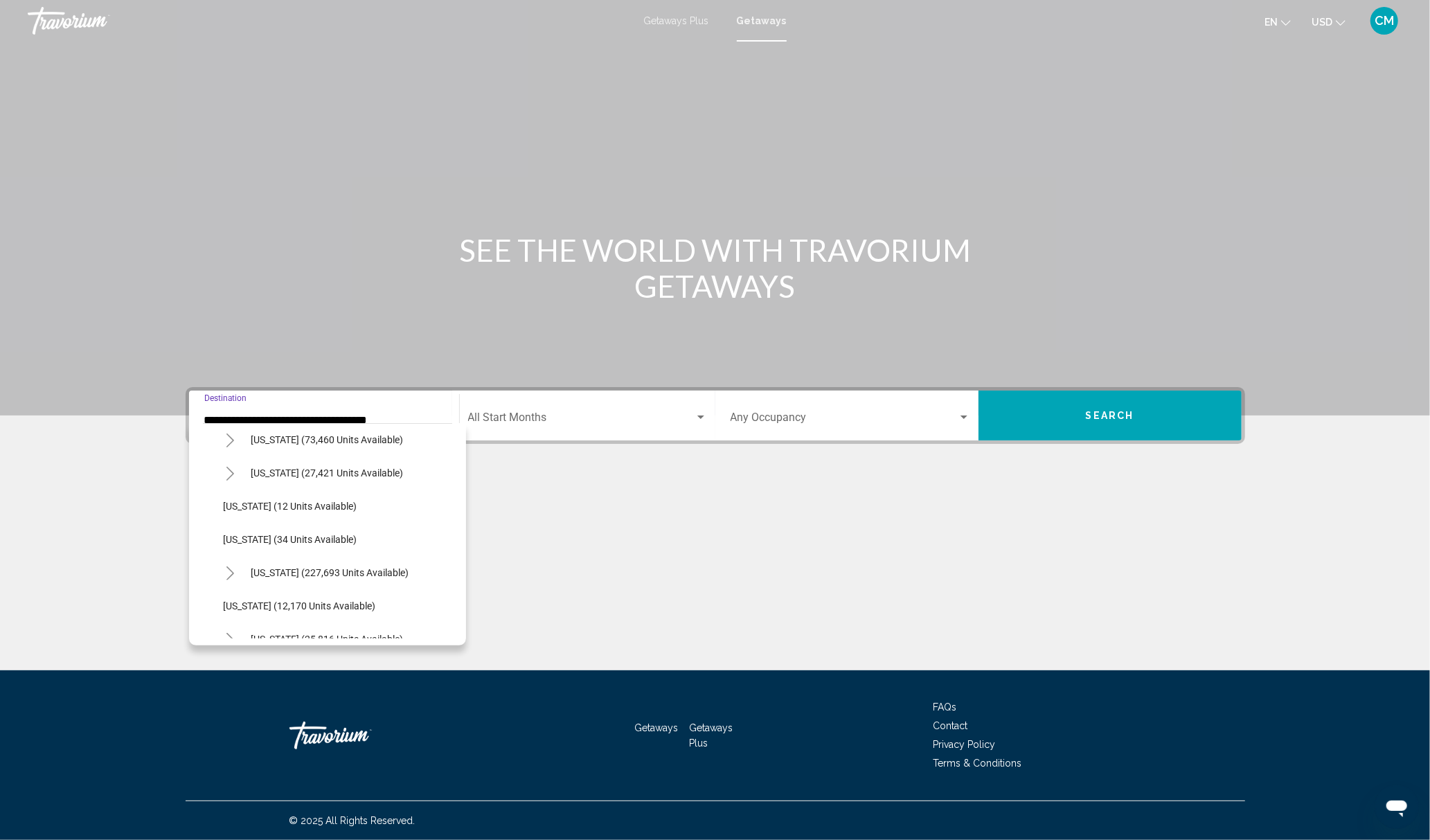
click at [226, 574] on icon "Toggle Florida (227,693 units available)" at bounding box center [230, 574] width 10 height 14
click at [281, 603] on span "[GEOGRAPHIC_DATA] (95,921 units available)" at bounding box center [336, 606] width 198 height 11
type input "**********"
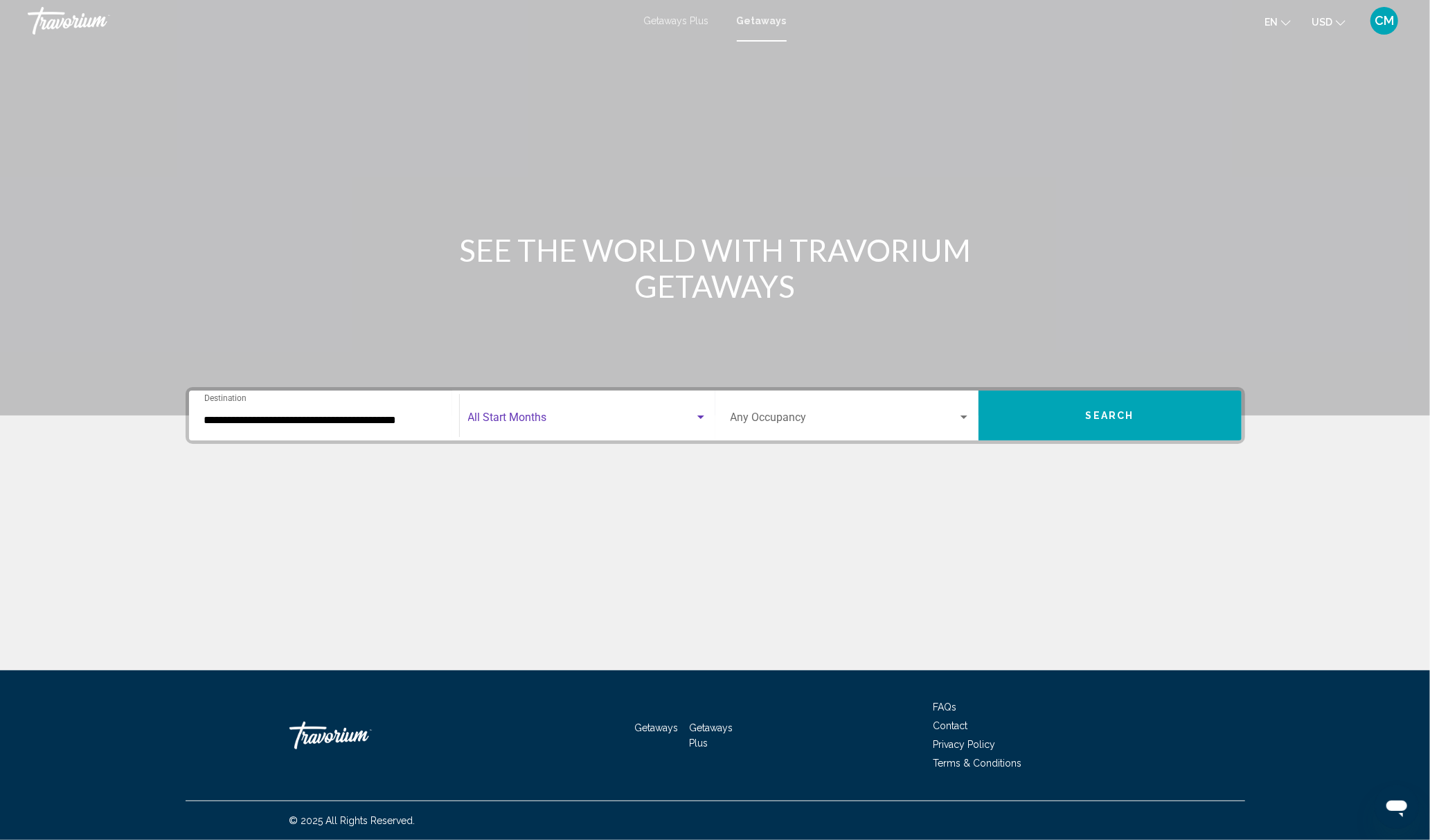
click at [573, 419] on span "Search widget" at bounding box center [581, 420] width 227 height 12
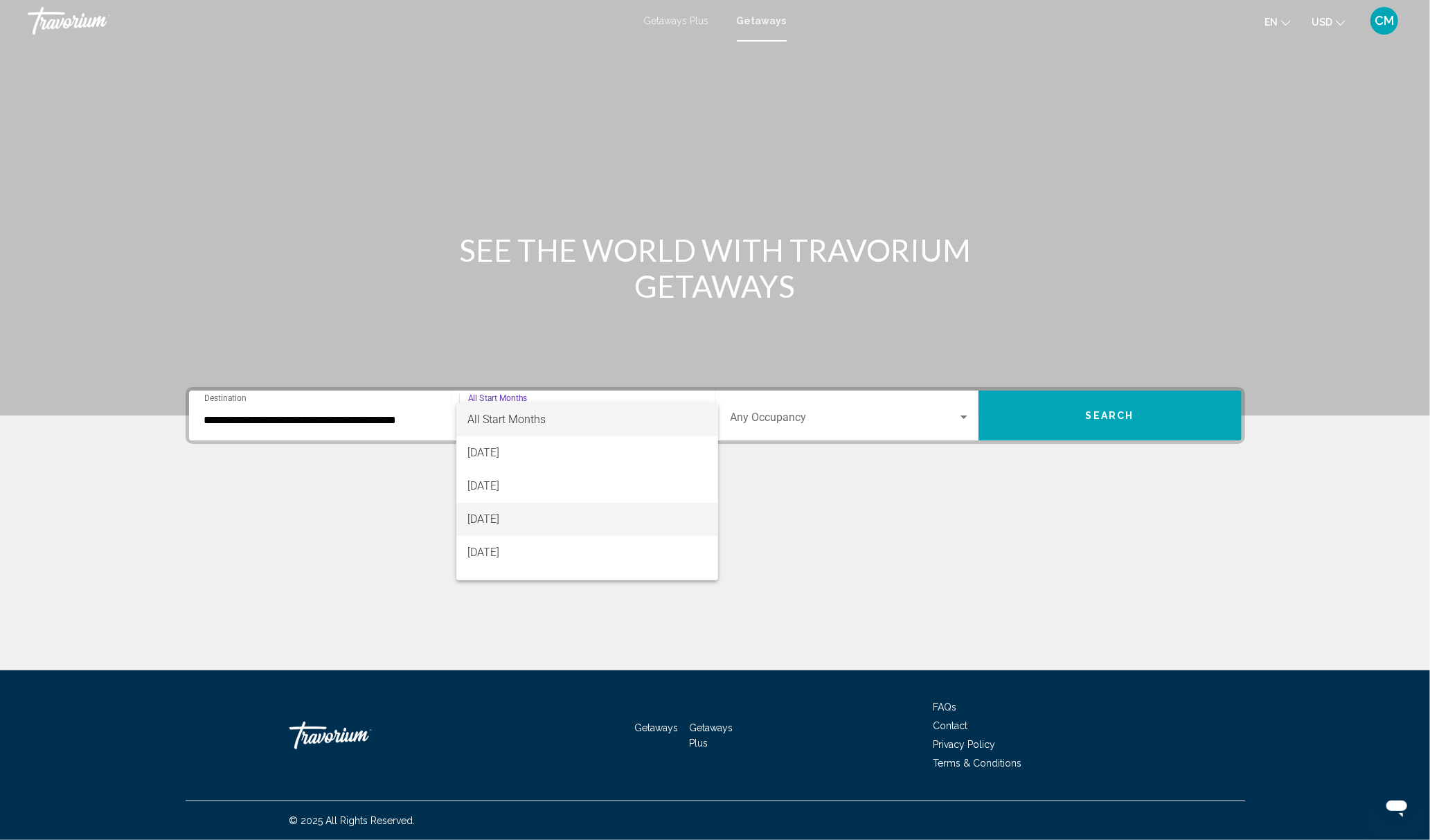
click at [564, 522] on span "[DATE]" at bounding box center [588, 519] width 240 height 33
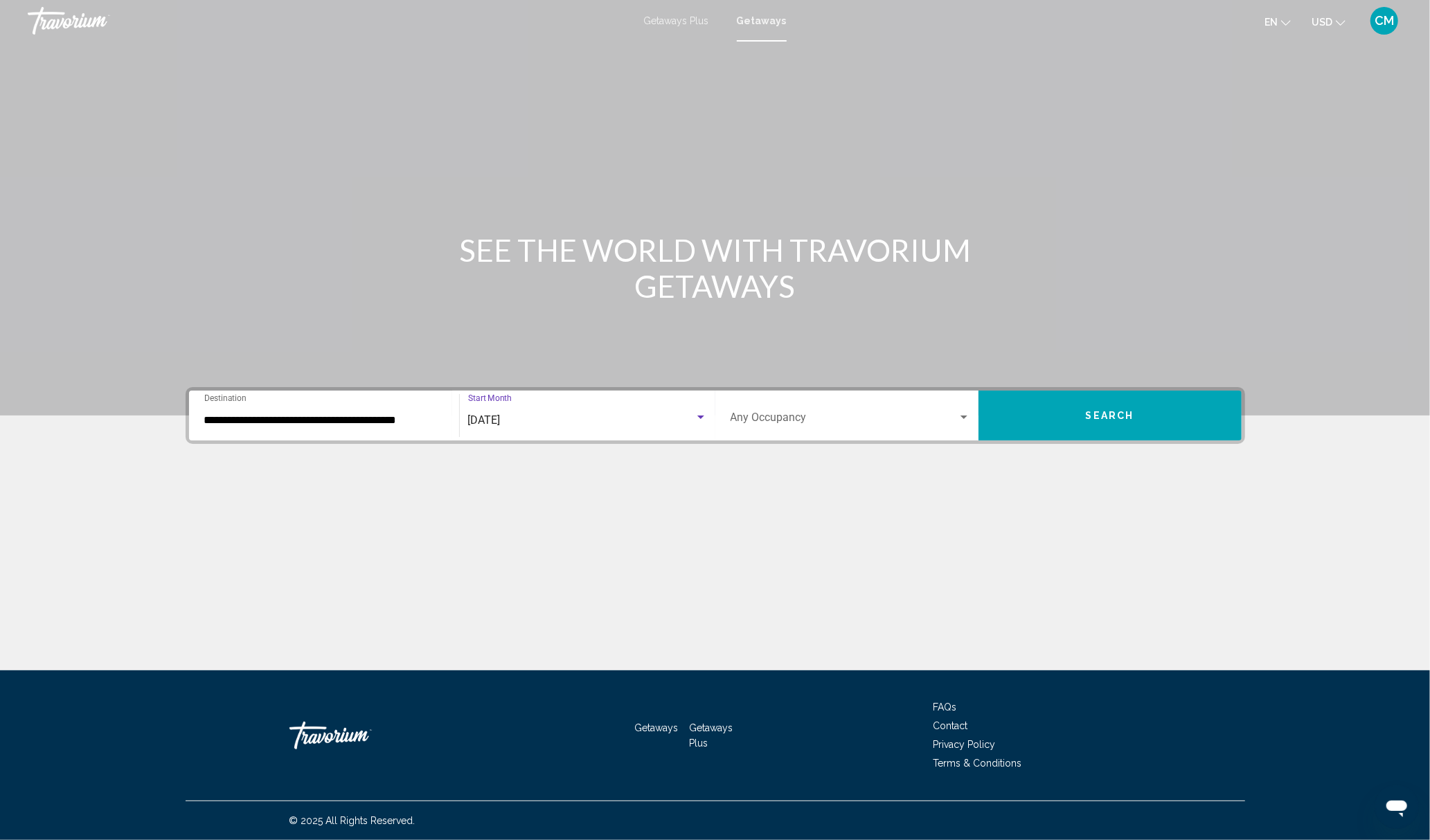
click at [782, 409] on div "Occupancy Any Occupancy" at bounding box center [851, 416] width 240 height 44
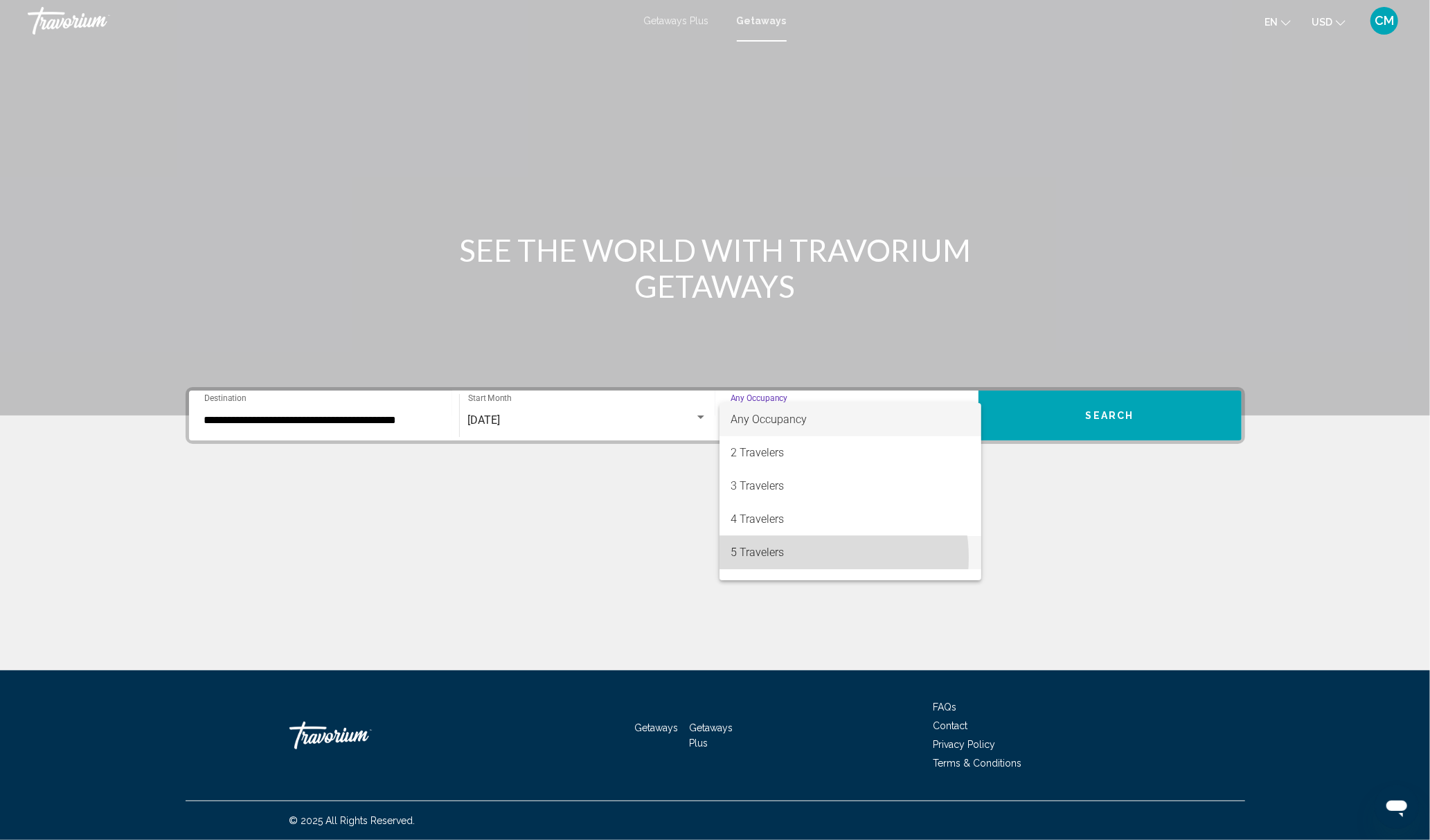
click at [806, 558] on span "5 Travelers" at bounding box center [851, 553] width 240 height 33
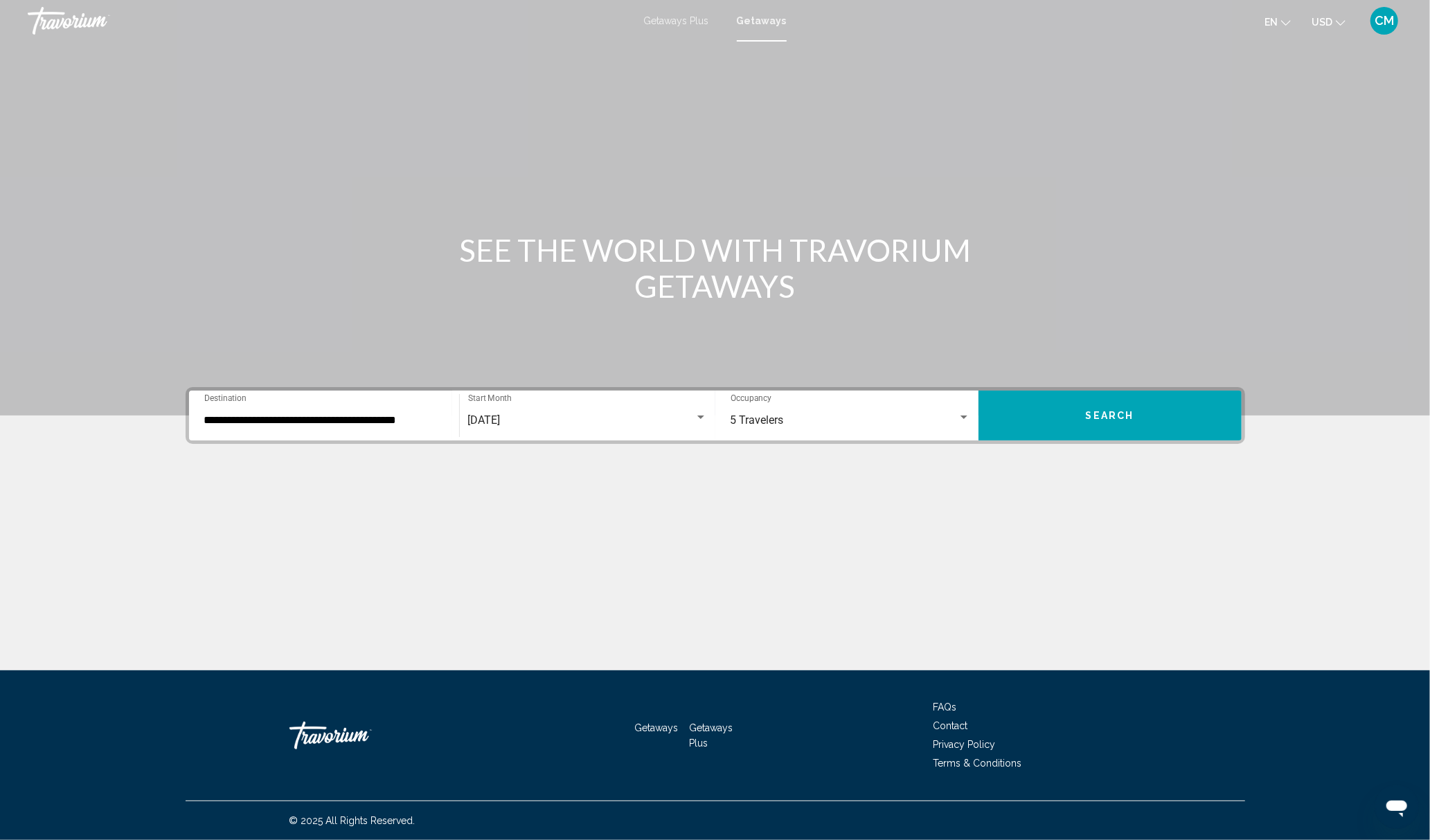
click at [1035, 503] on div "Main content" at bounding box center [715, 530] width 1059 height 104
click at [1060, 424] on button "Search" at bounding box center [1110, 416] width 263 height 50
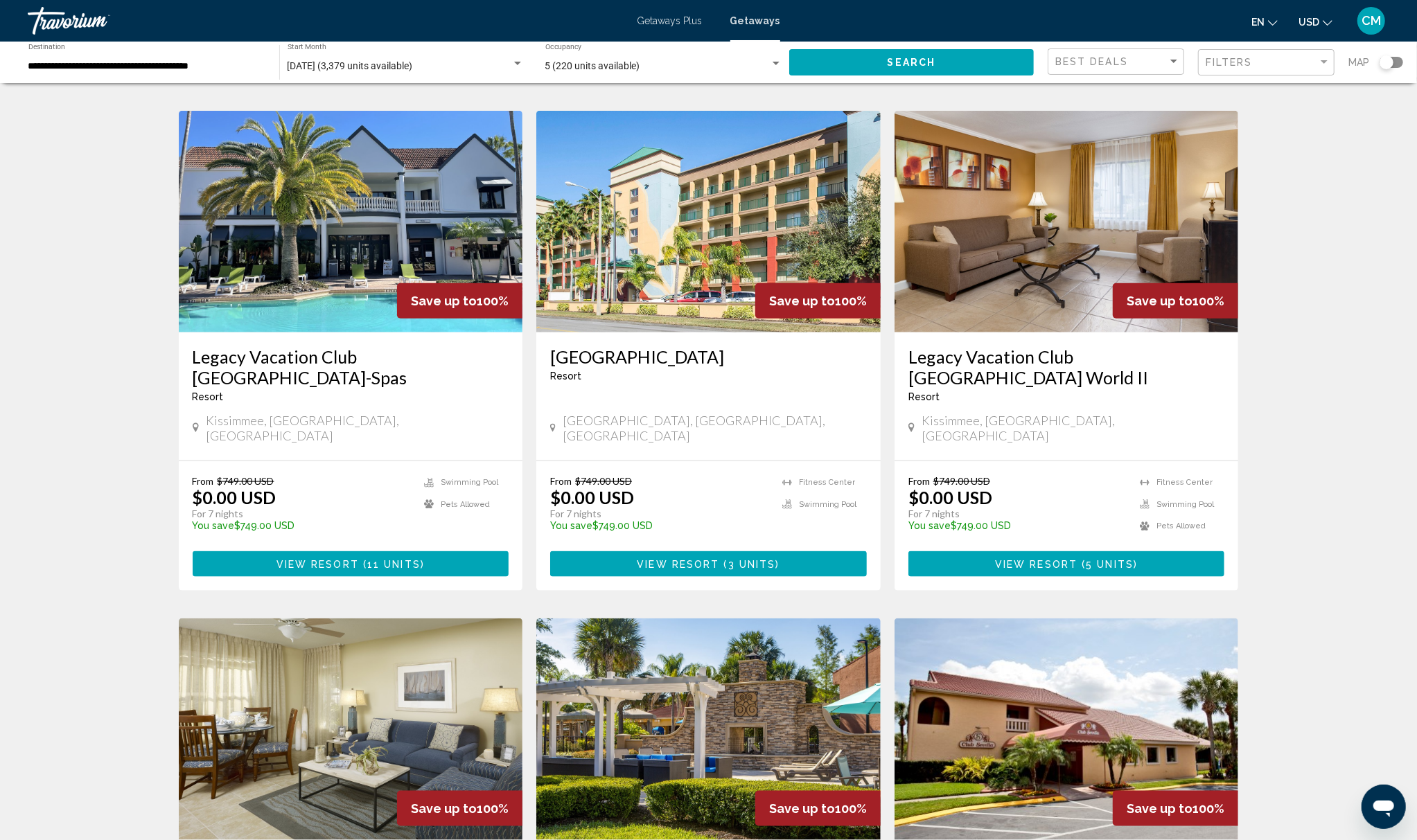
scroll to position [1478, 0]
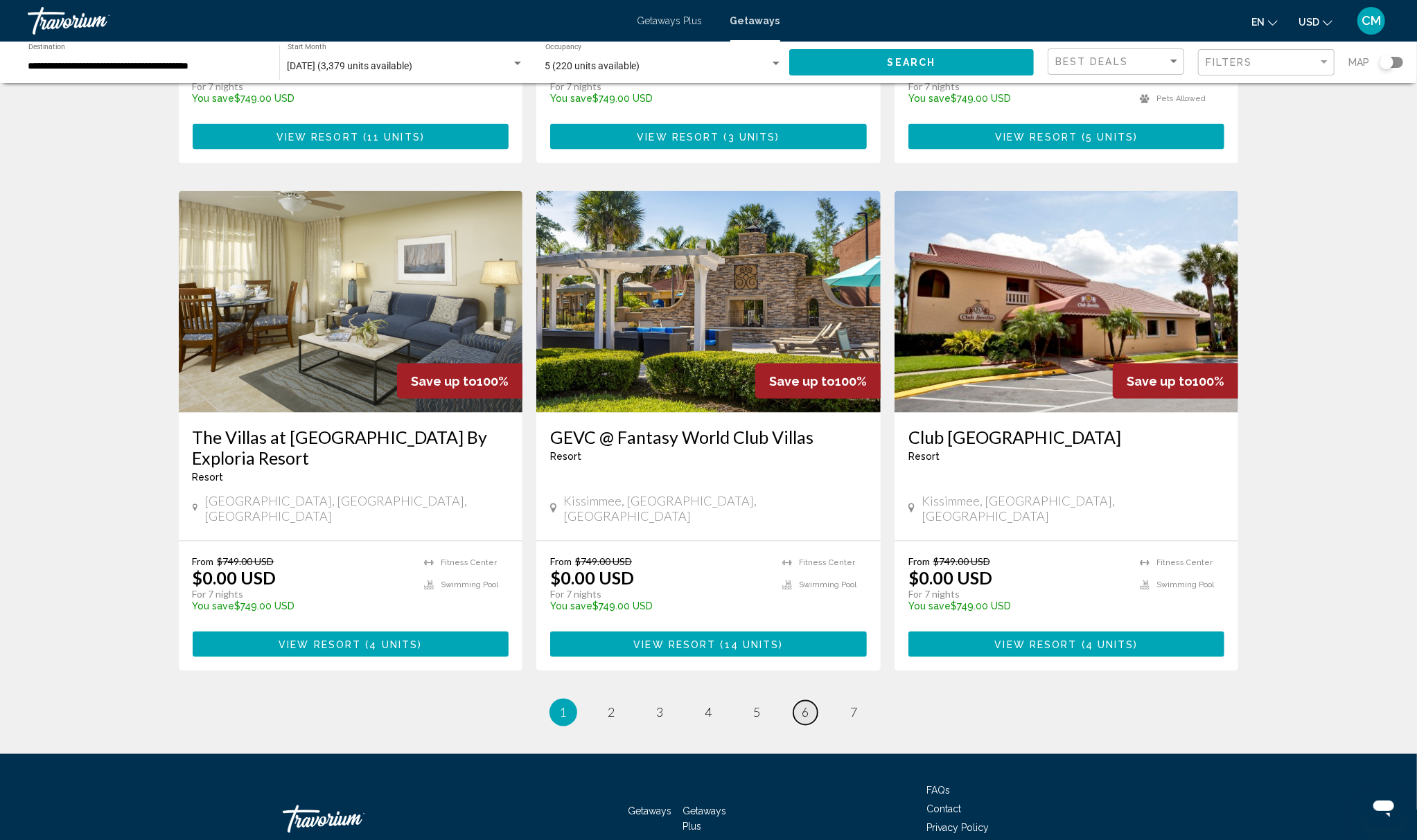
click at [813, 701] on link "page 6" at bounding box center [805, 712] width 24 height 24
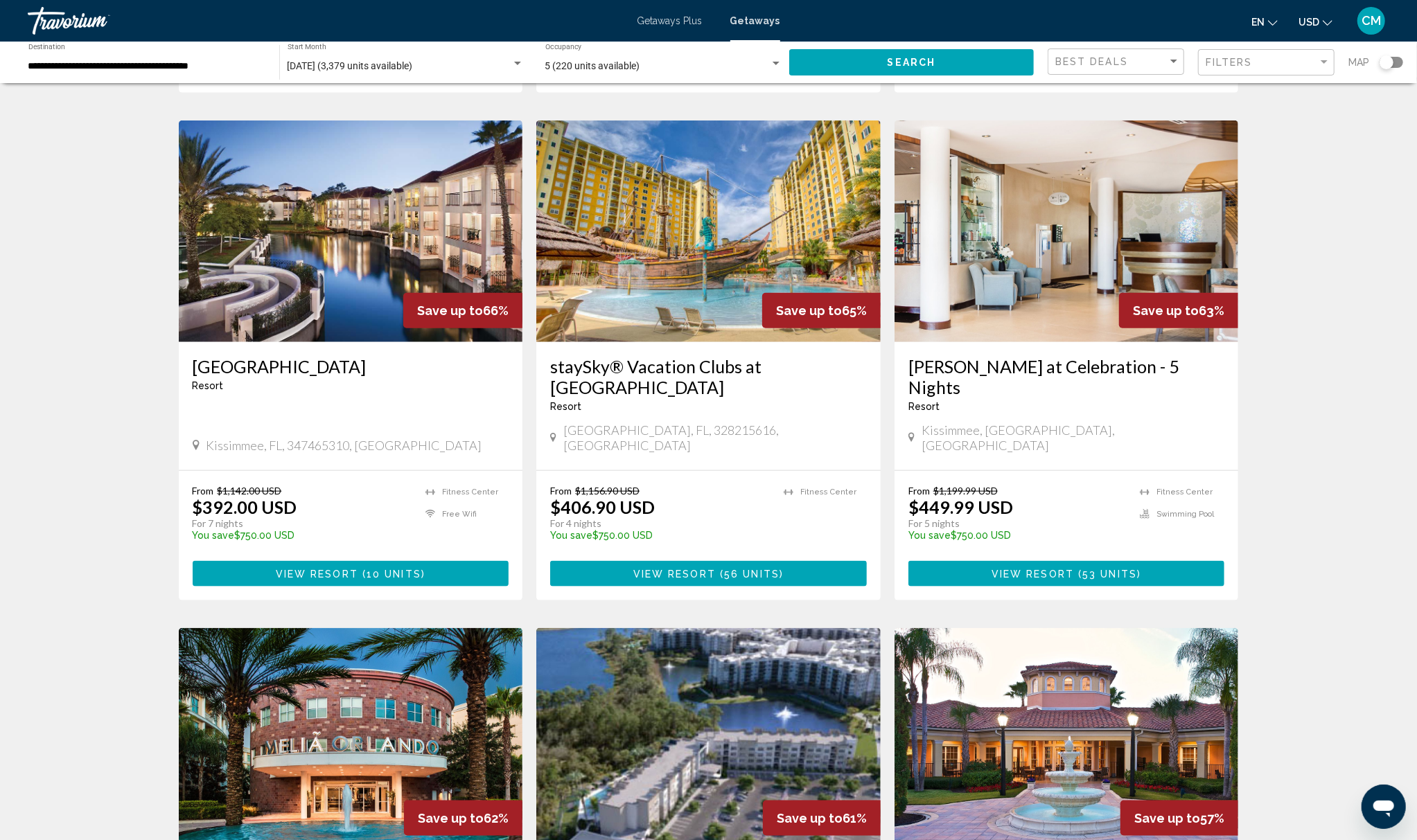
scroll to position [1478, 0]
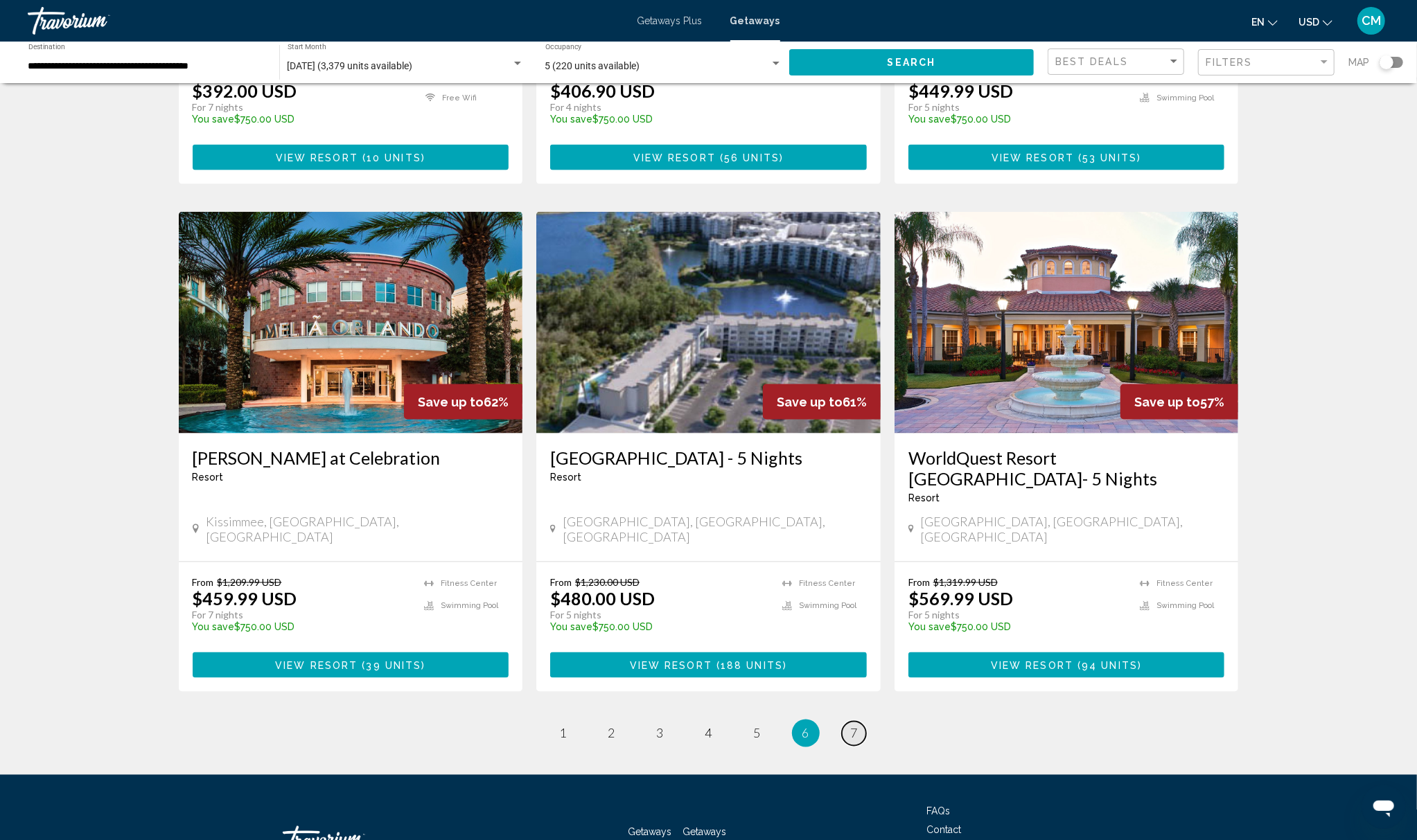
click at [857, 726] on span "7" at bounding box center [854, 733] width 7 height 16
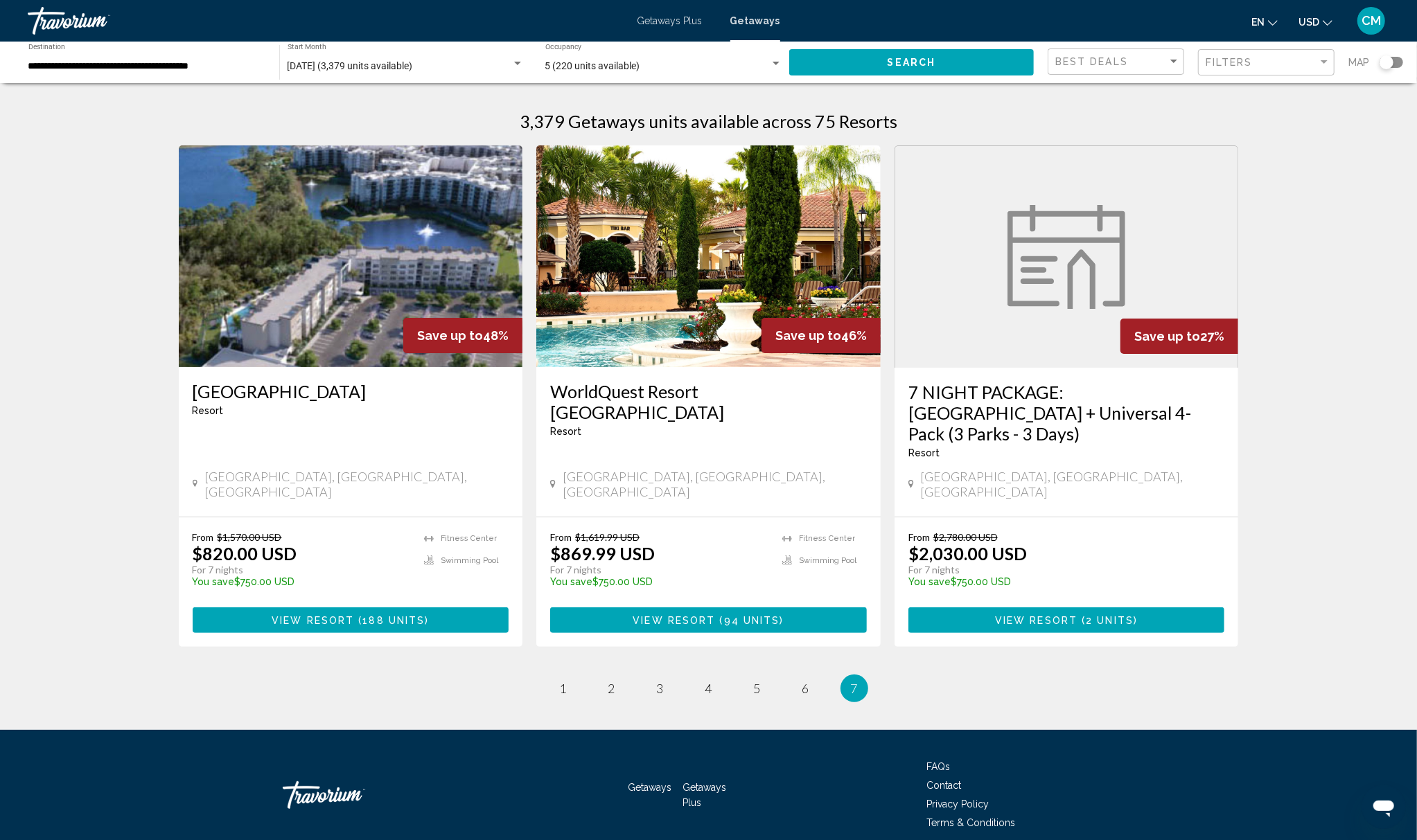
click at [1046, 318] on figure "Main content" at bounding box center [1067, 257] width 343 height 222
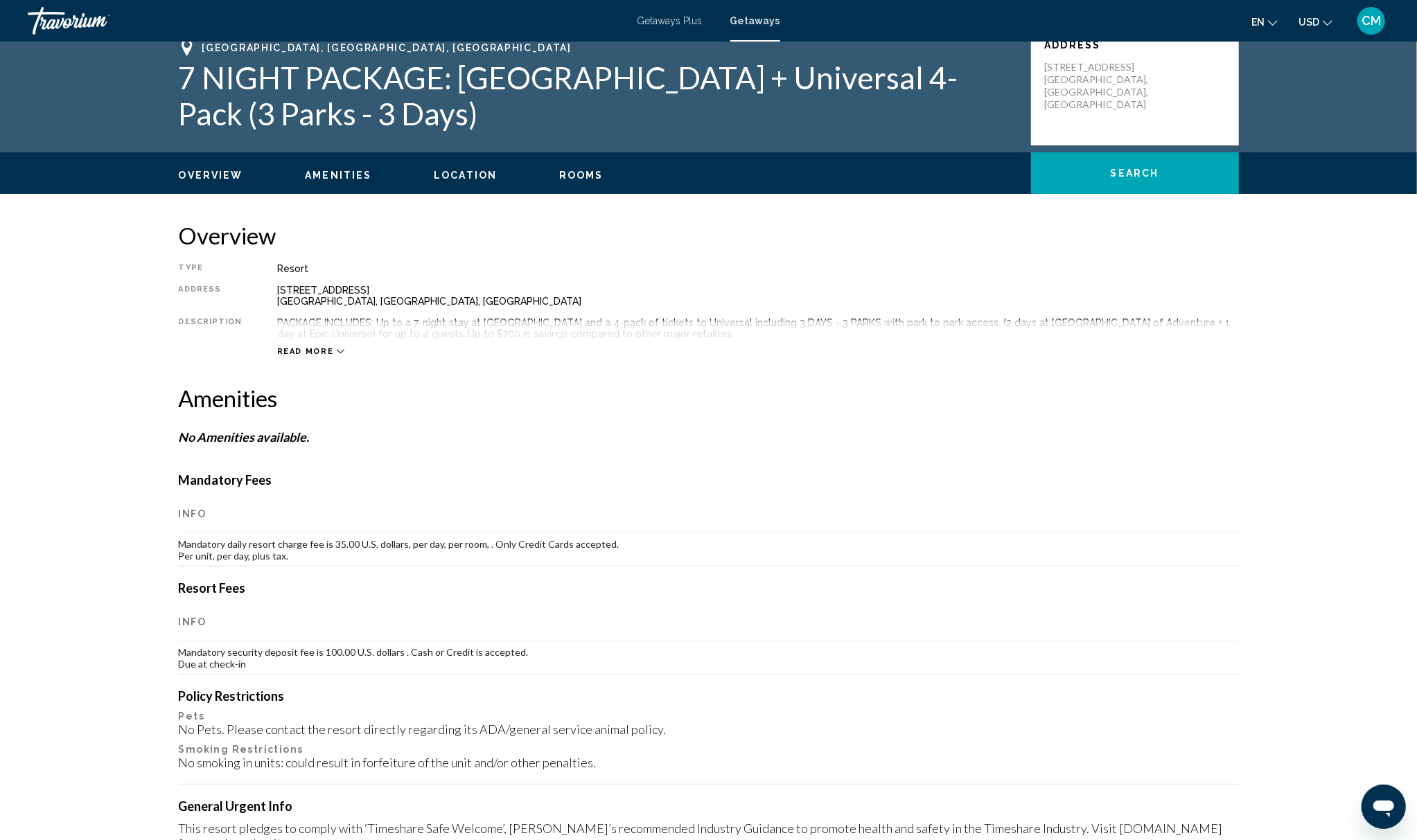
click at [316, 354] on span "Read more" at bounding box center [305, 352] width 57 height 9
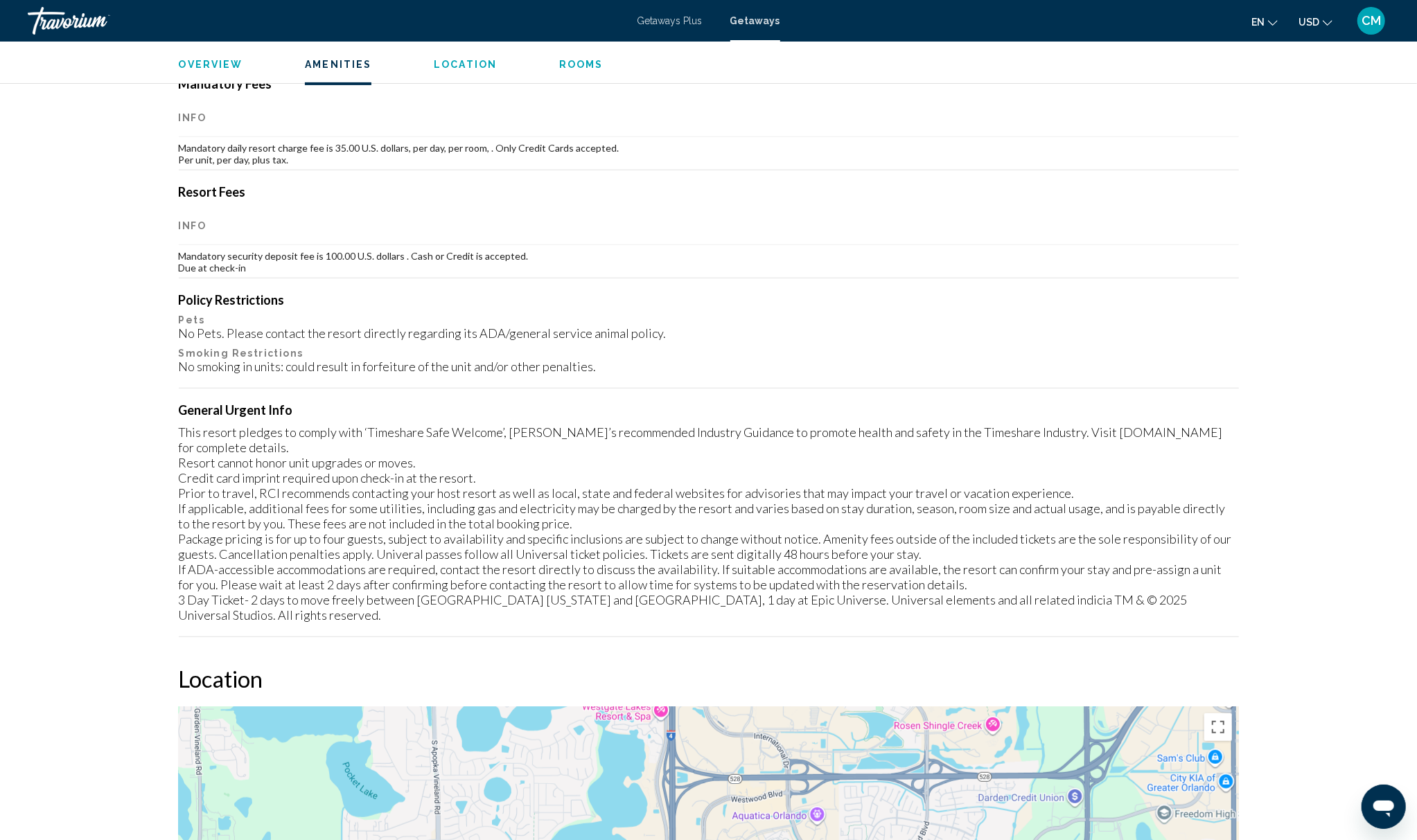
scroll to position [72, 0]
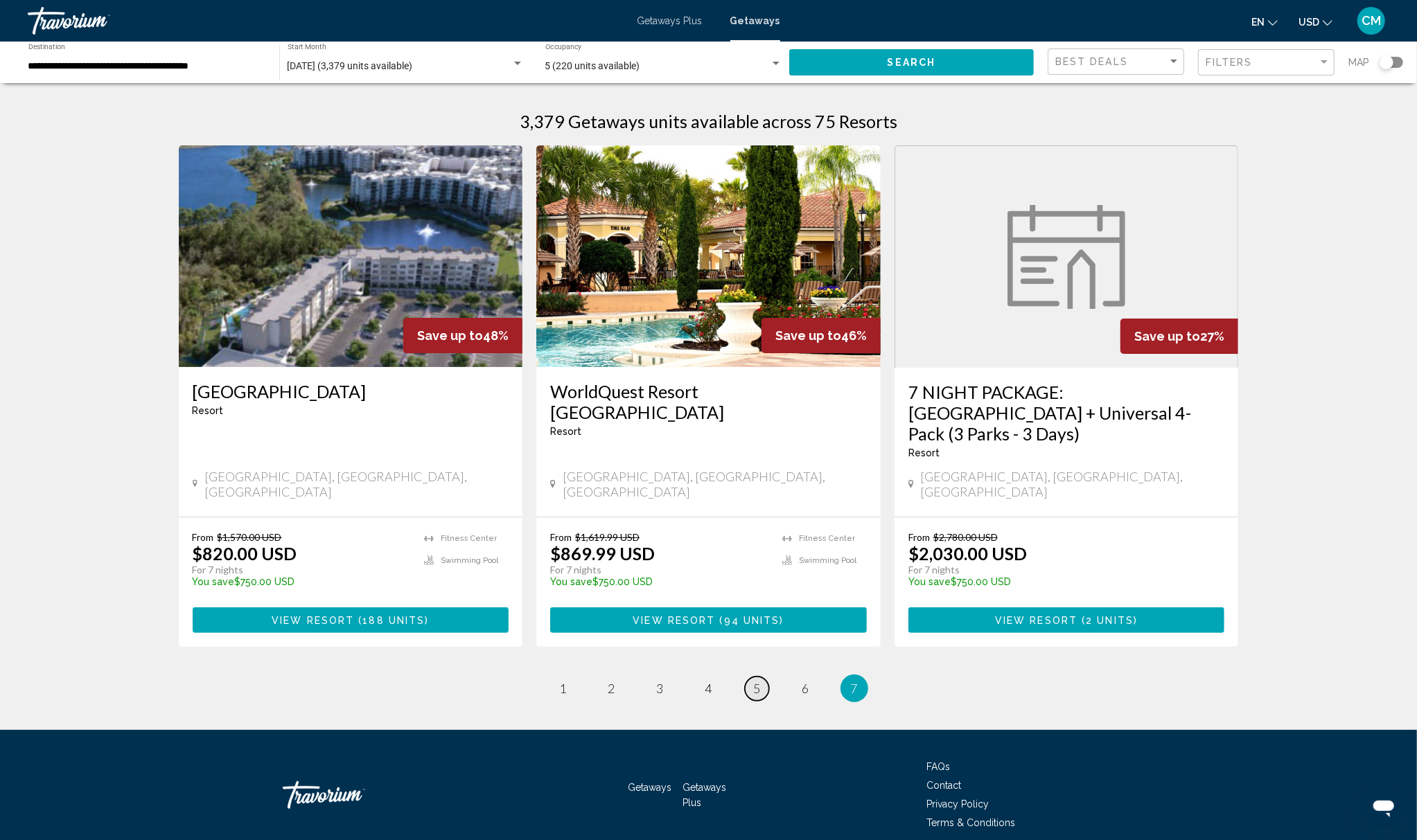
click at [745, 677] on link "page 5" at bounding box center [756, 688] width 24 height 24
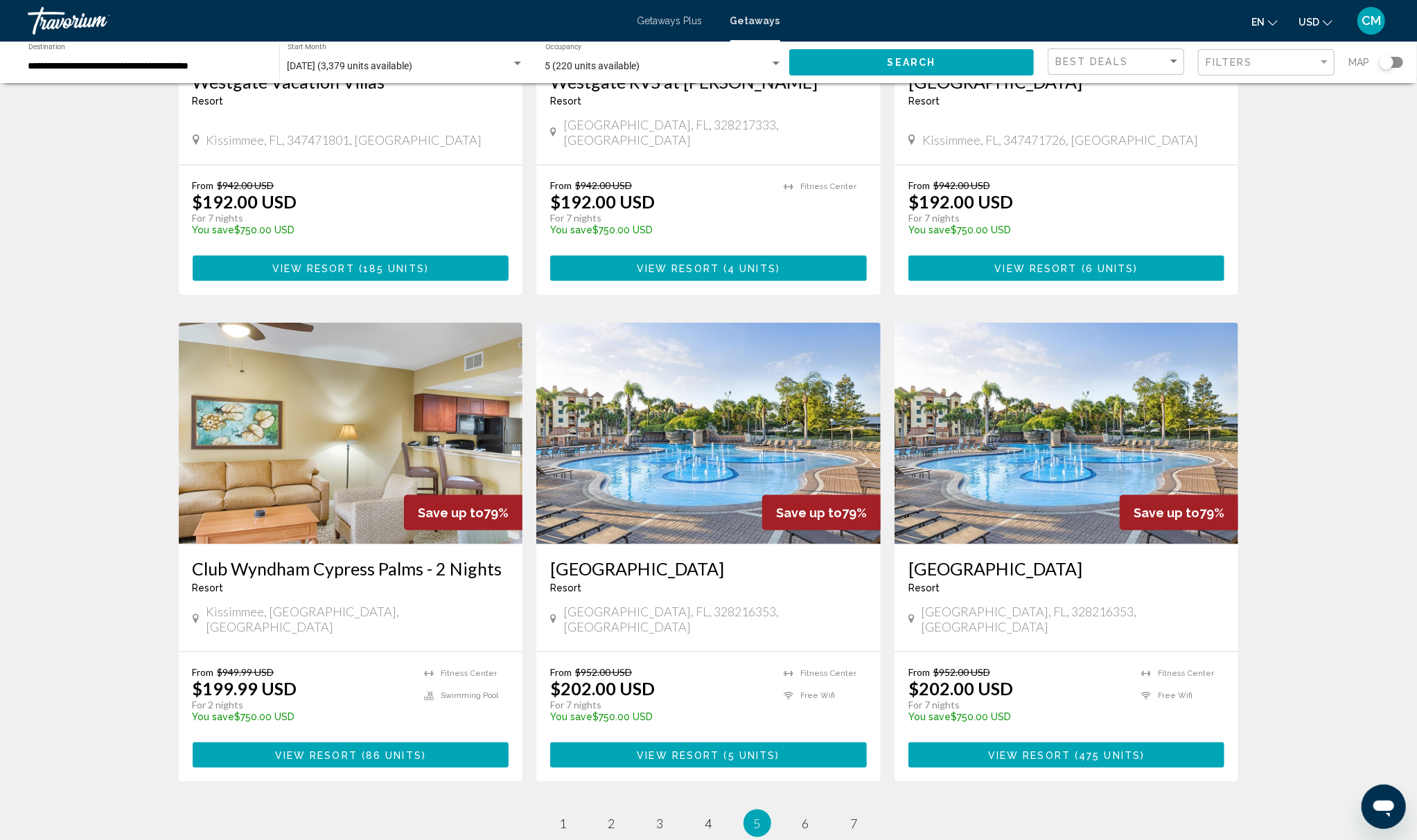
scroll to position [1381, 0]
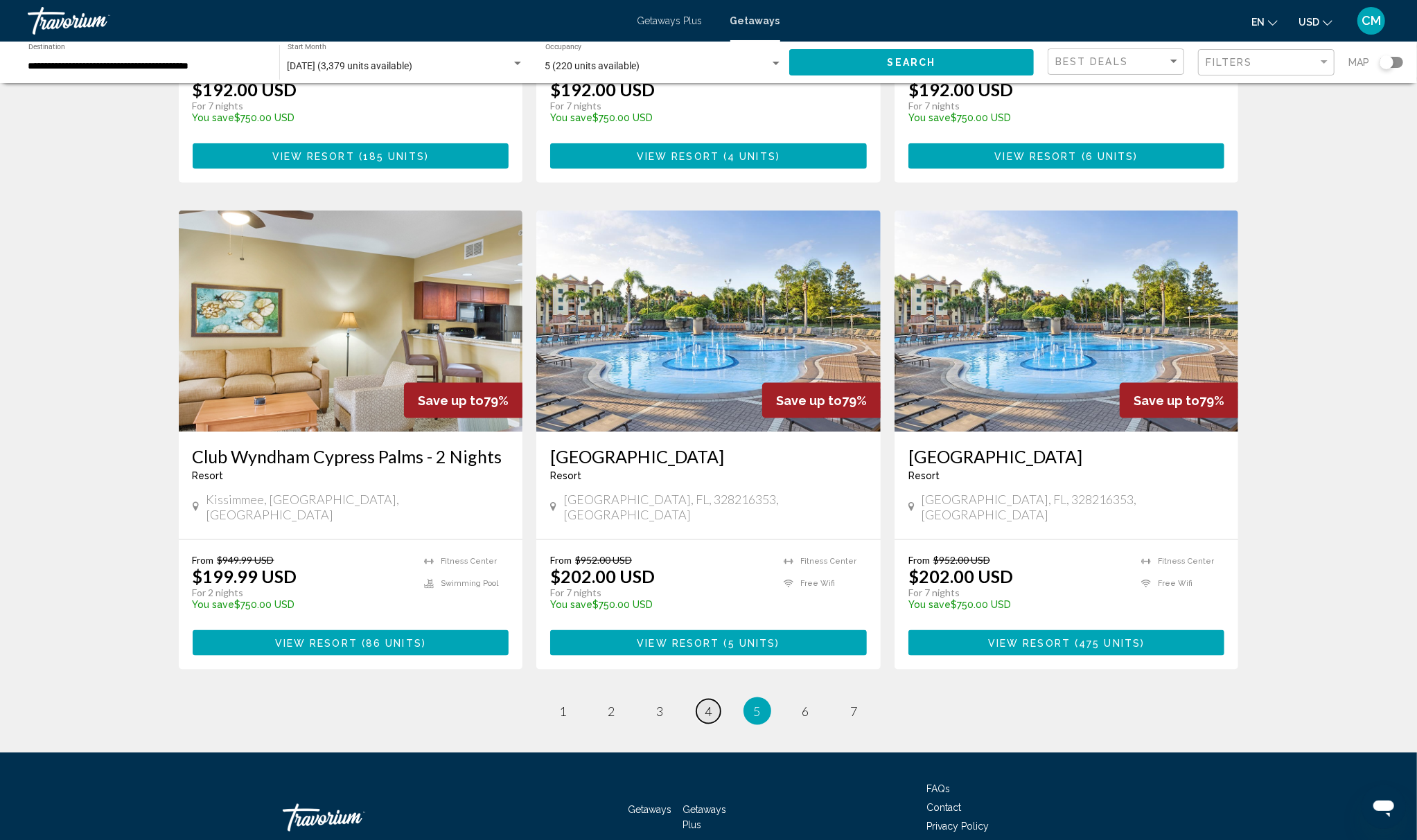
click at [707, 704] on span "4" at bounding box center [708, 712] width 7 height 16
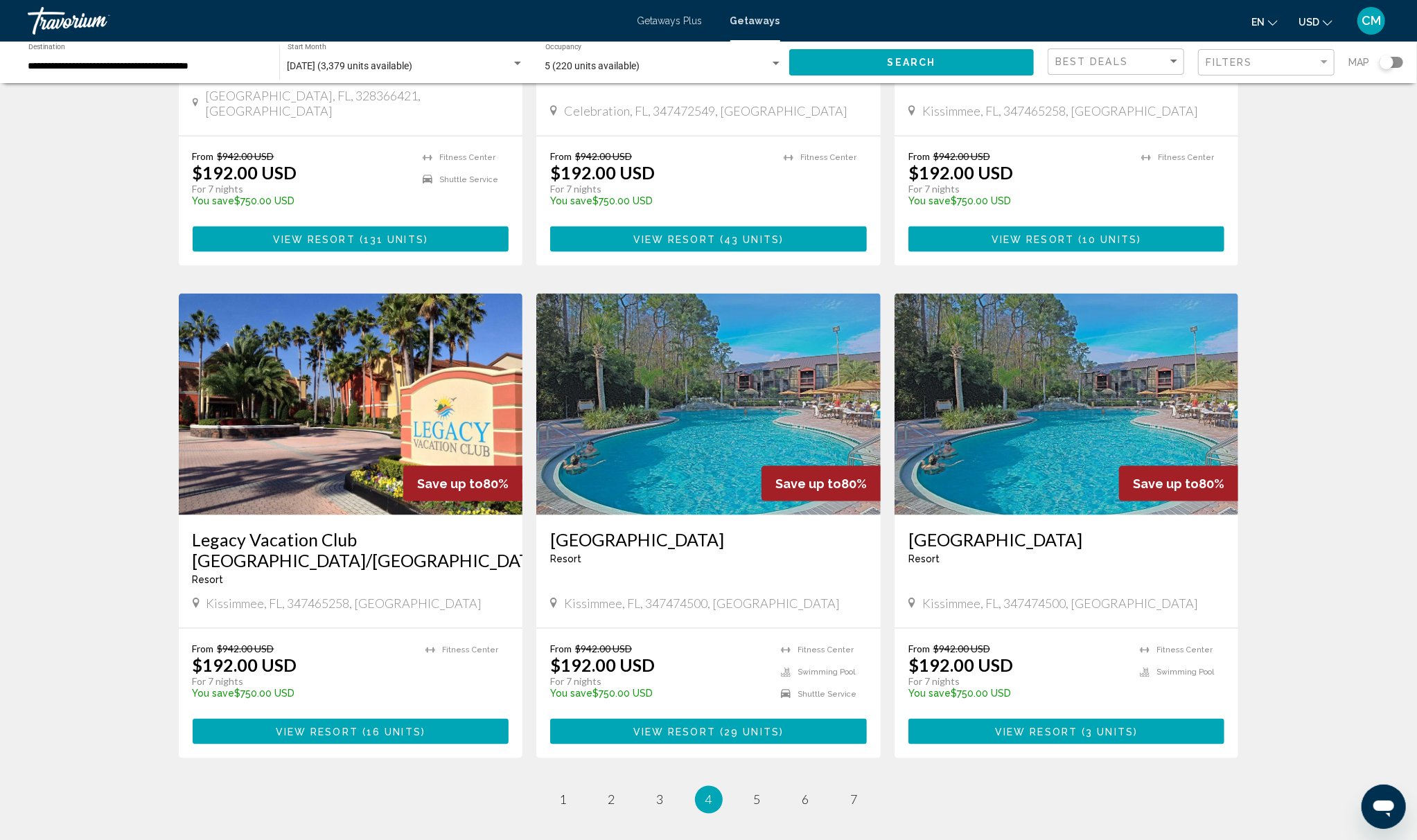
scroll to position [1436, 0]
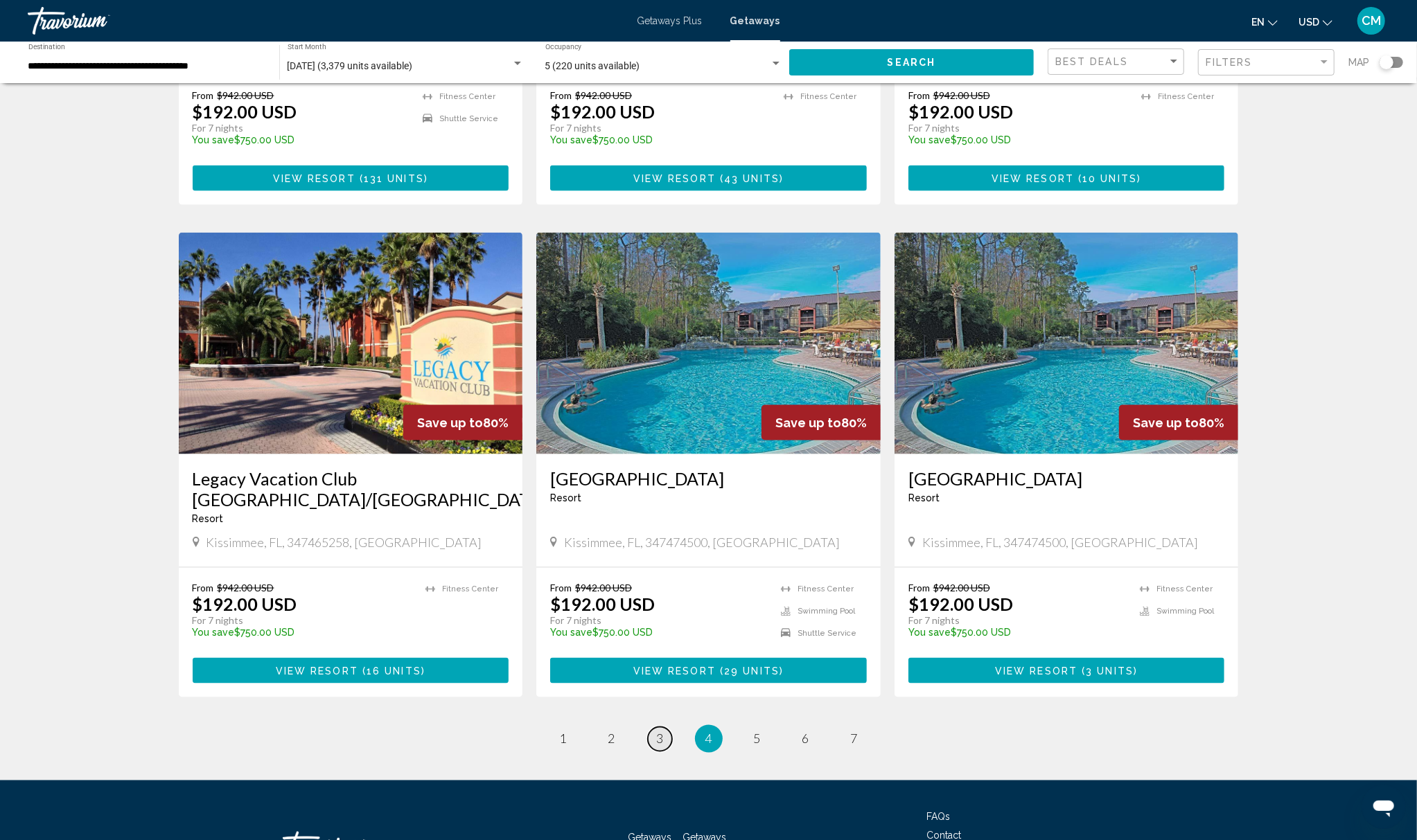
click at [652, 727] on link "page 3" at bounding box center [659, 739] width 24 height 24
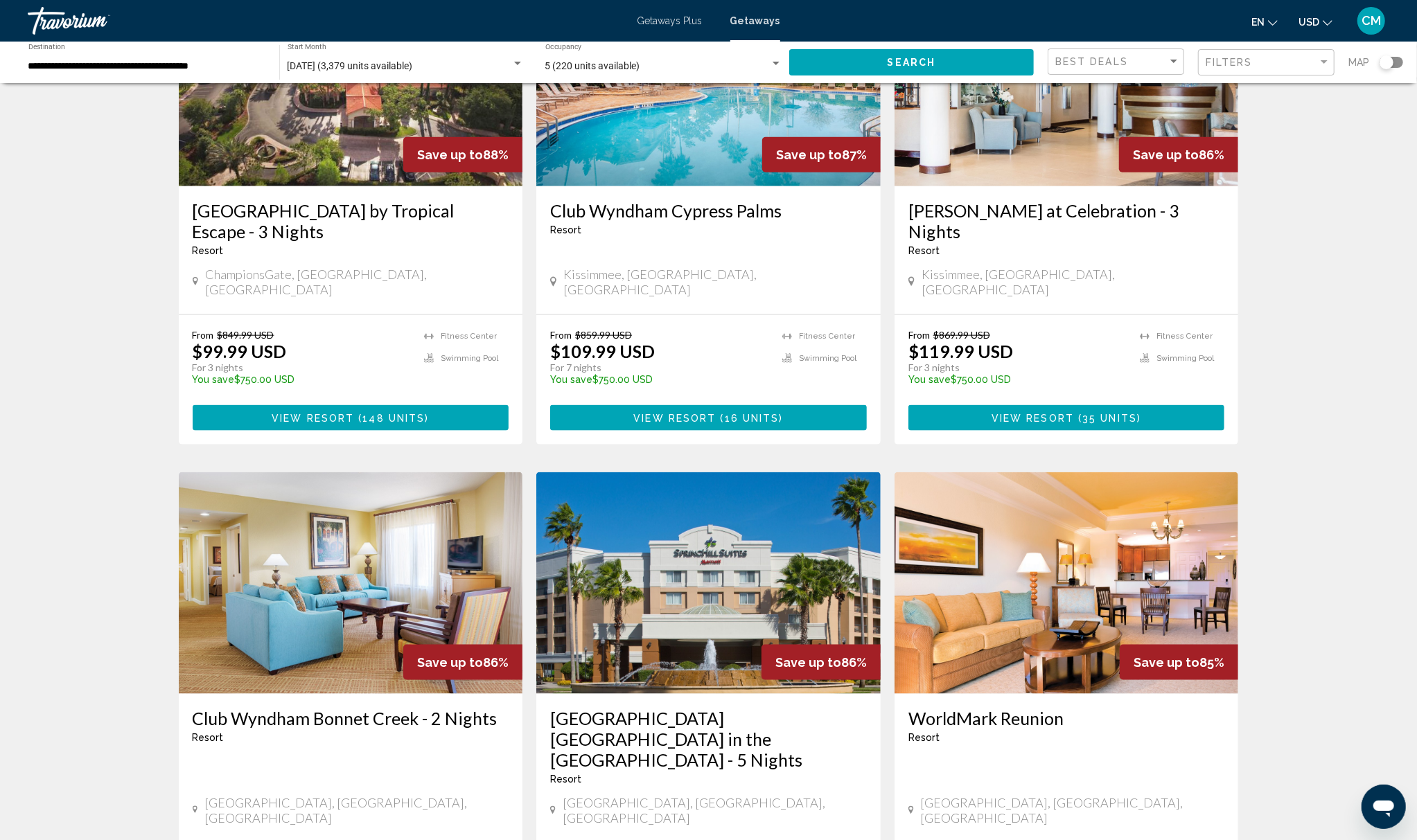
scroll to position [1478, 0]
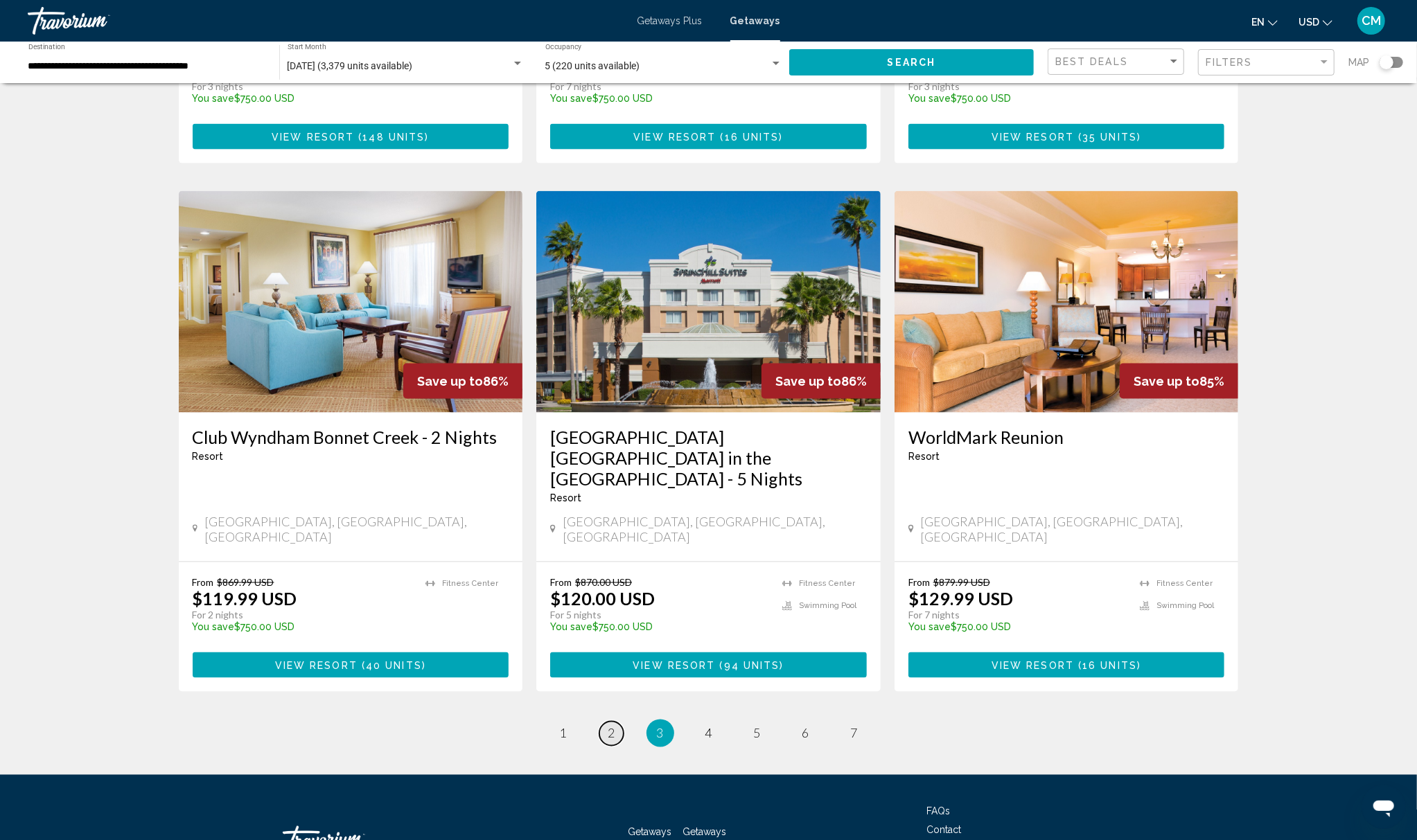
click at [604, 722] on link "page 2" at bounding box center [611, 733] width 24 height 24
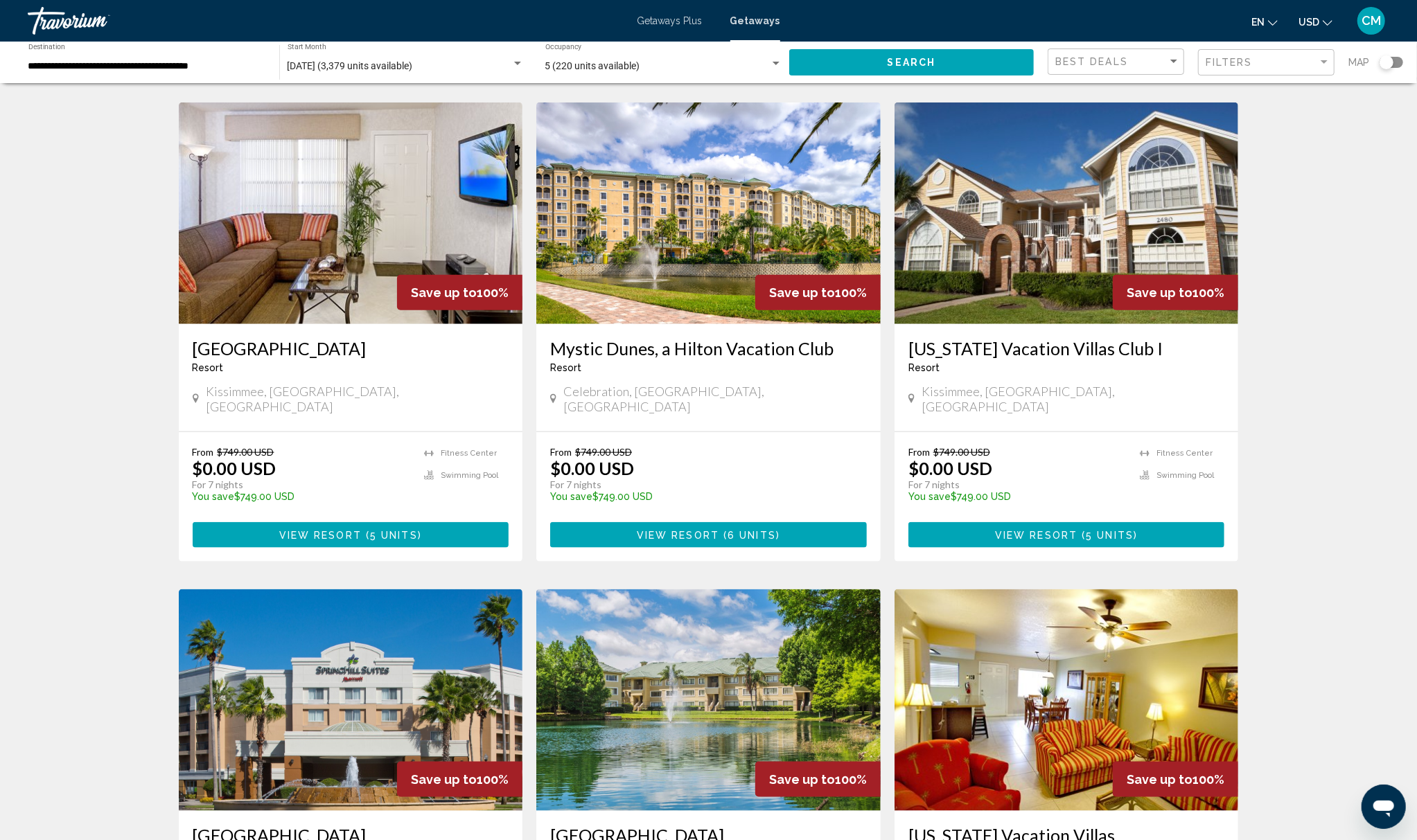
scroll to position [1317, 0]
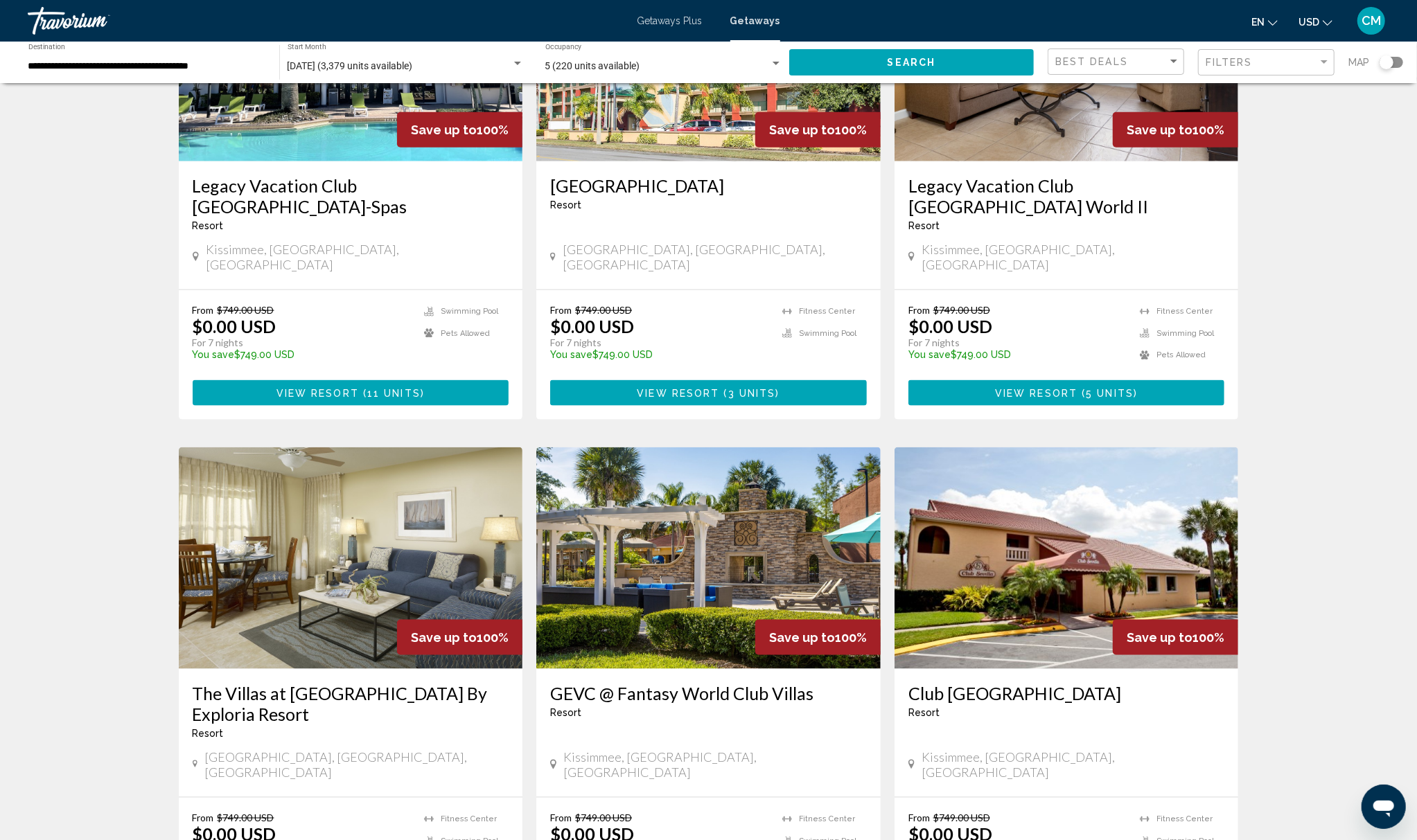
scroll to position [1478, 0]
